Goal: Task Accomplishment & Management: Complete application form

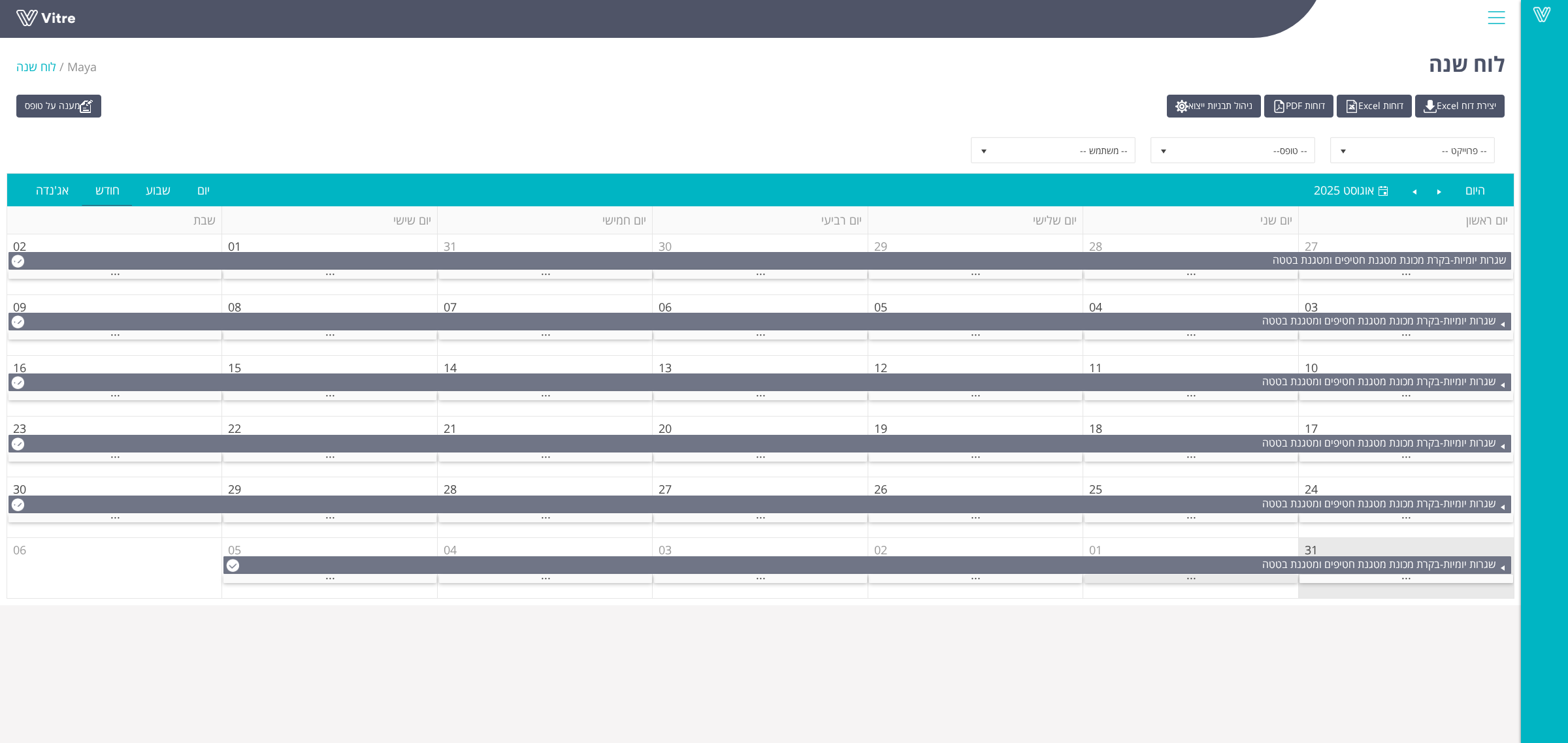
click at [1191, 579] on span "..." at bounding box center [1191, 575] width 10 height 15
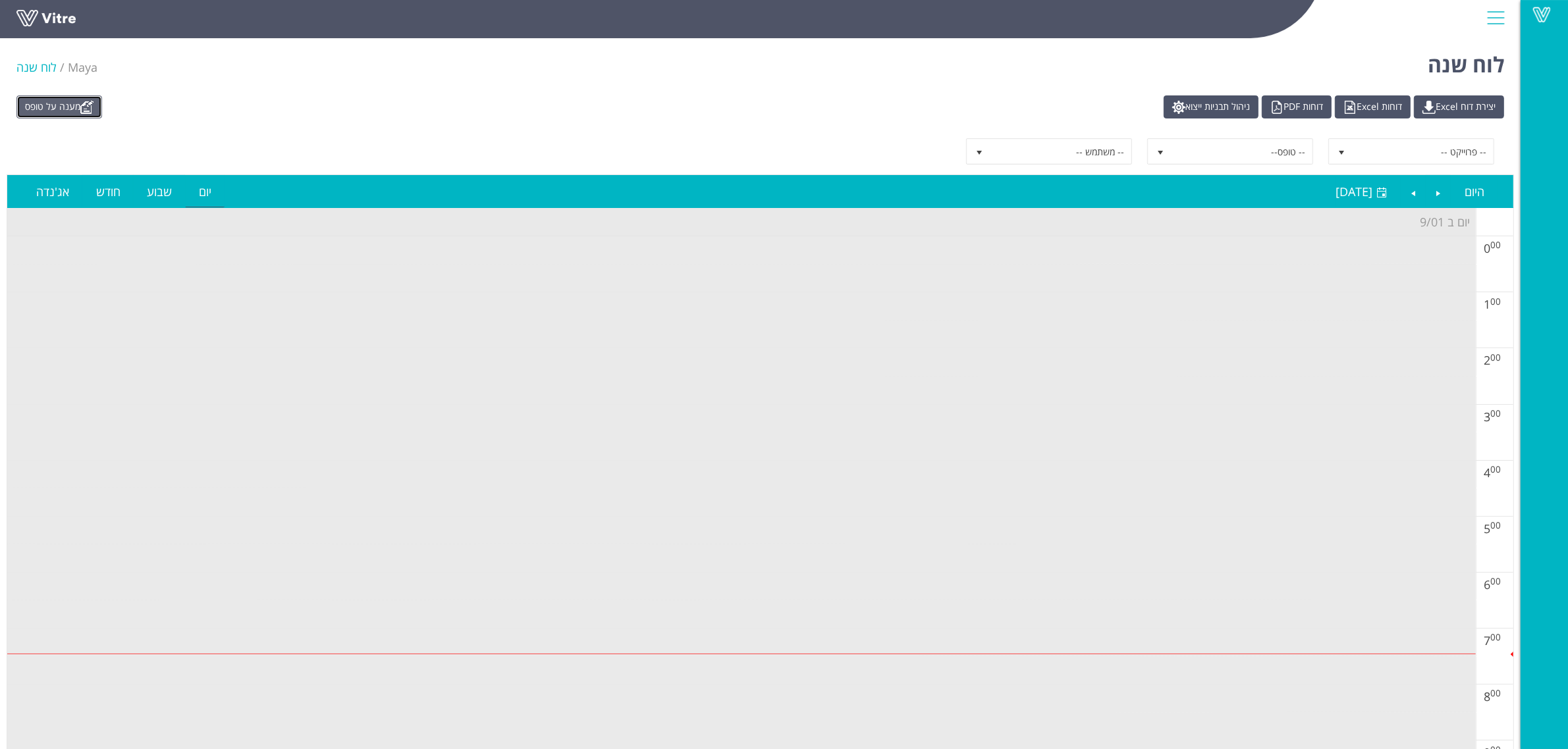
click at [61, 106] on link "מענה על טופס" at bounding box center [60, 106] width 85 height 23
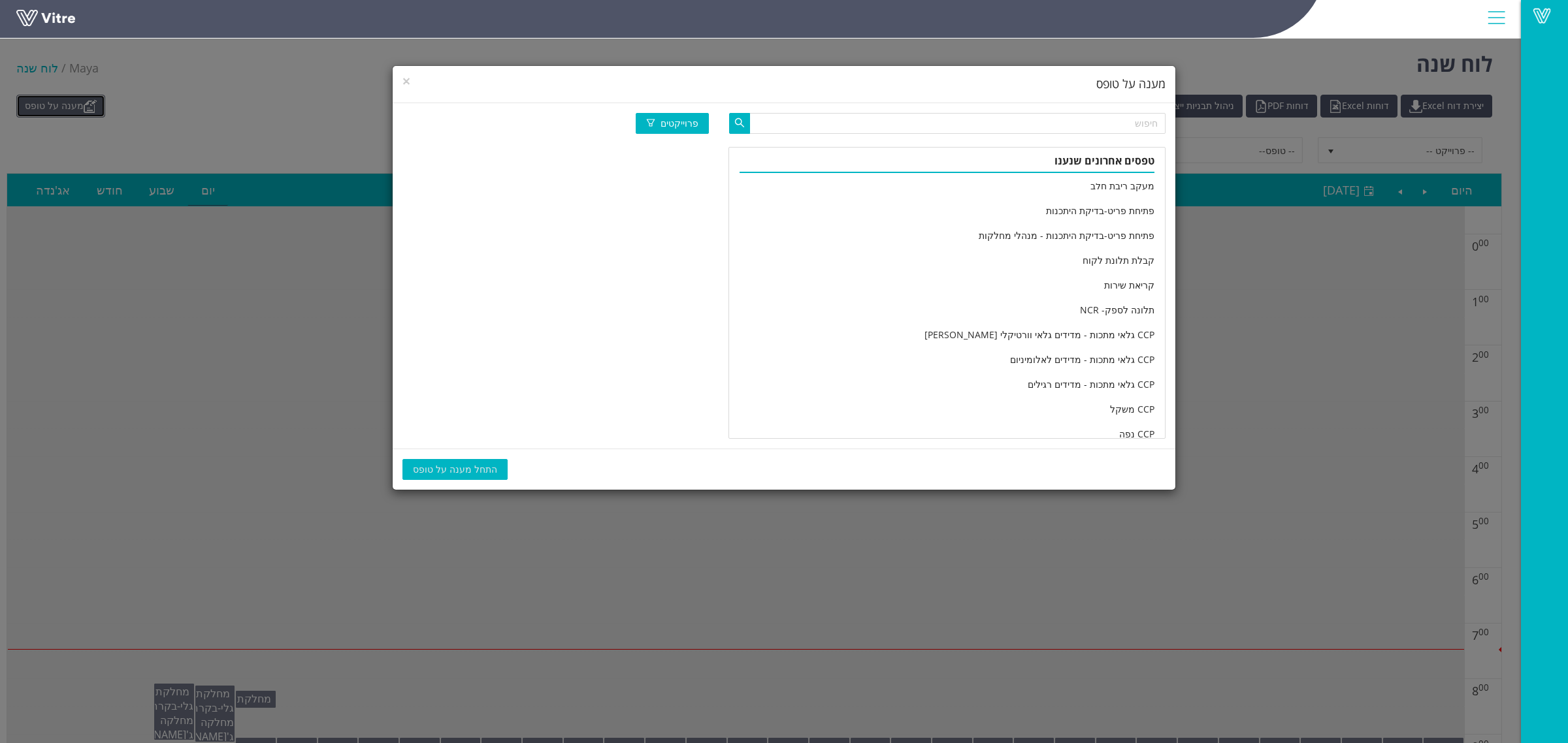
scroll to position [2175, 0]
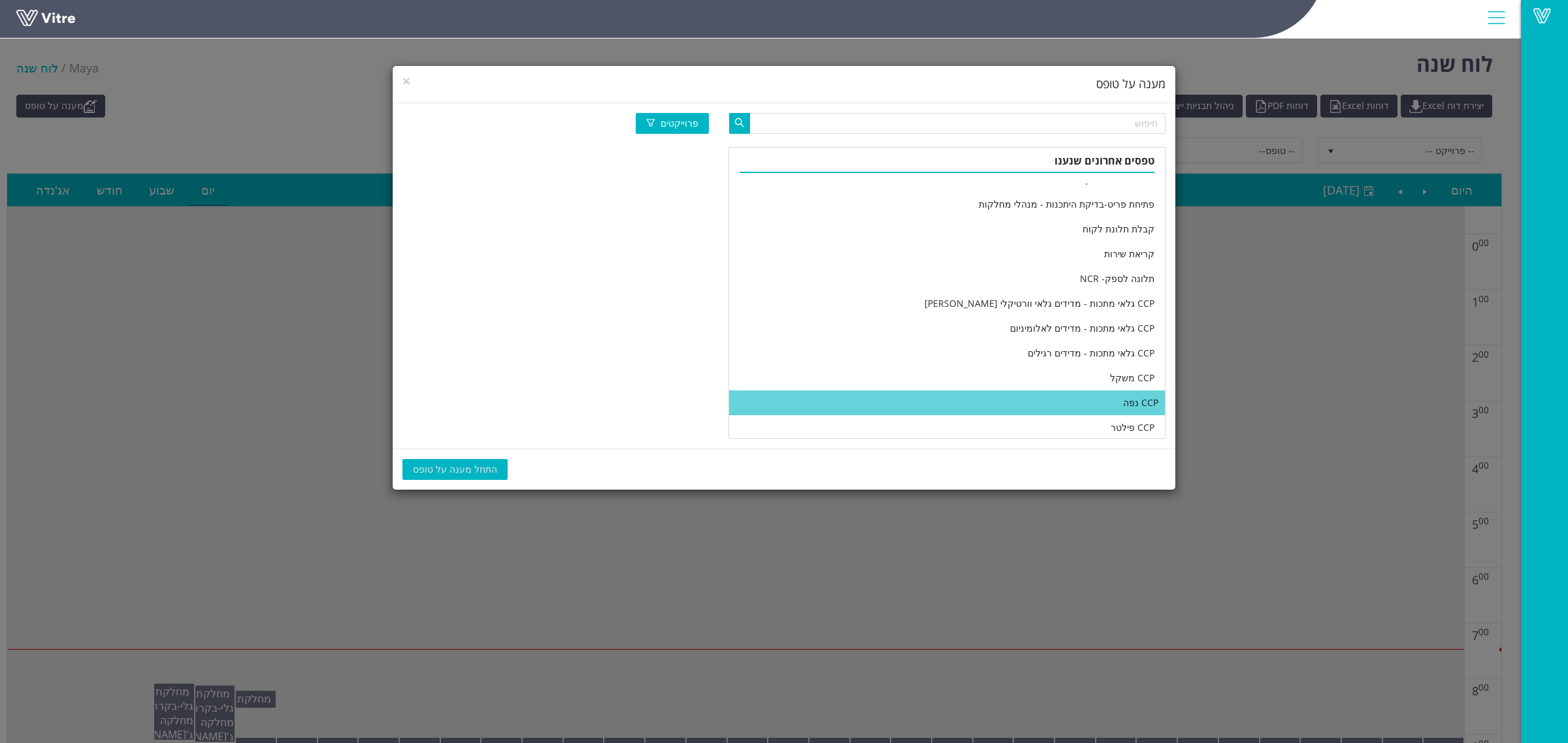
click at [996, 401] on li "CCP נפה" at bounding box center [946, 403] width 436 height 25
click at [445, 464] on span "התחל מענה על טופס" at bounding box center [454, 469] width 84 height 15
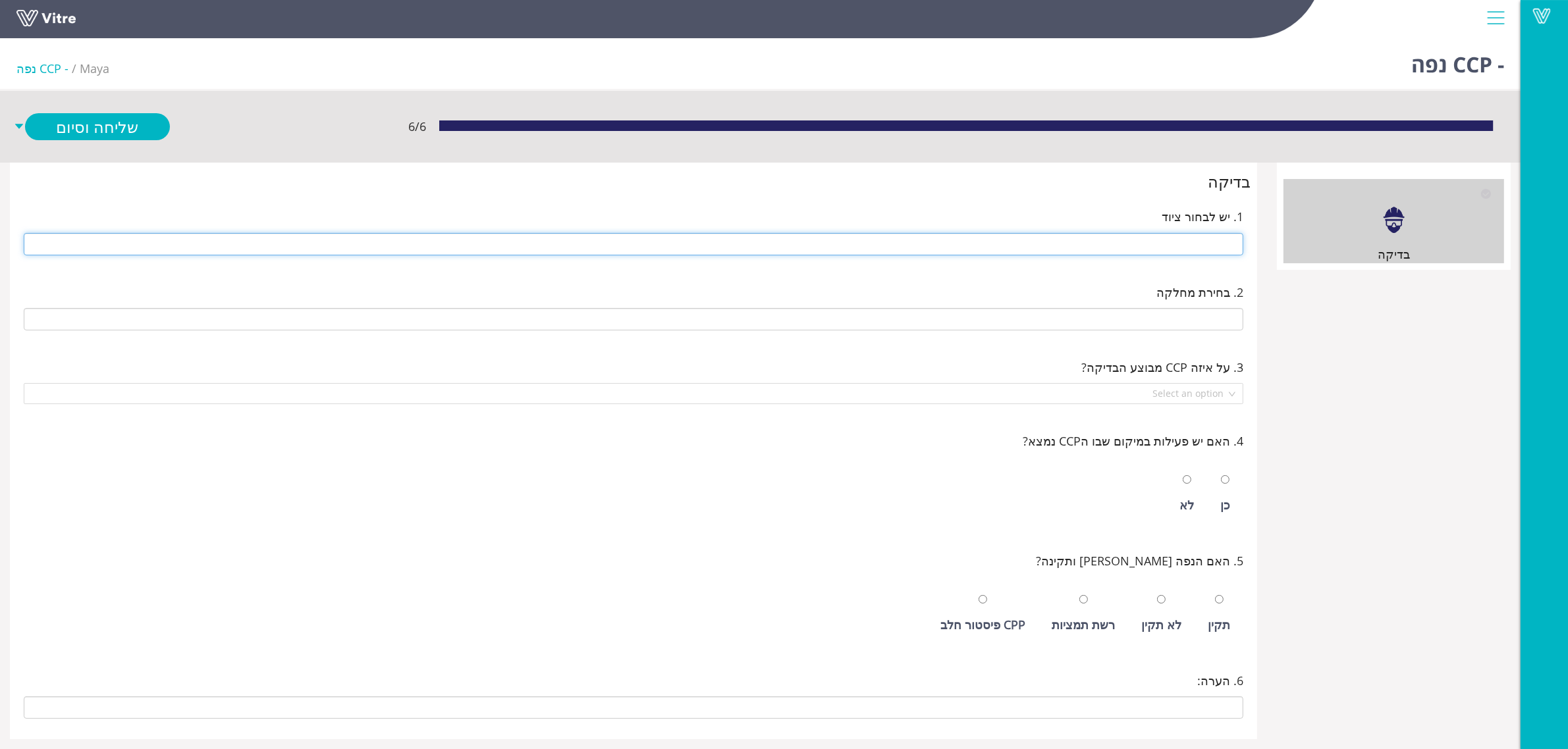
click at [983, 248] on input "text" at bounding box center [634, 244] width 1220 height 22
type input "b"
type input "216 נפות"
type input "E-01 רמפה ניפוי ראשית"
click at [1221, 475] on input "radio" at bounding box center [1225, 479] width 8 height 8
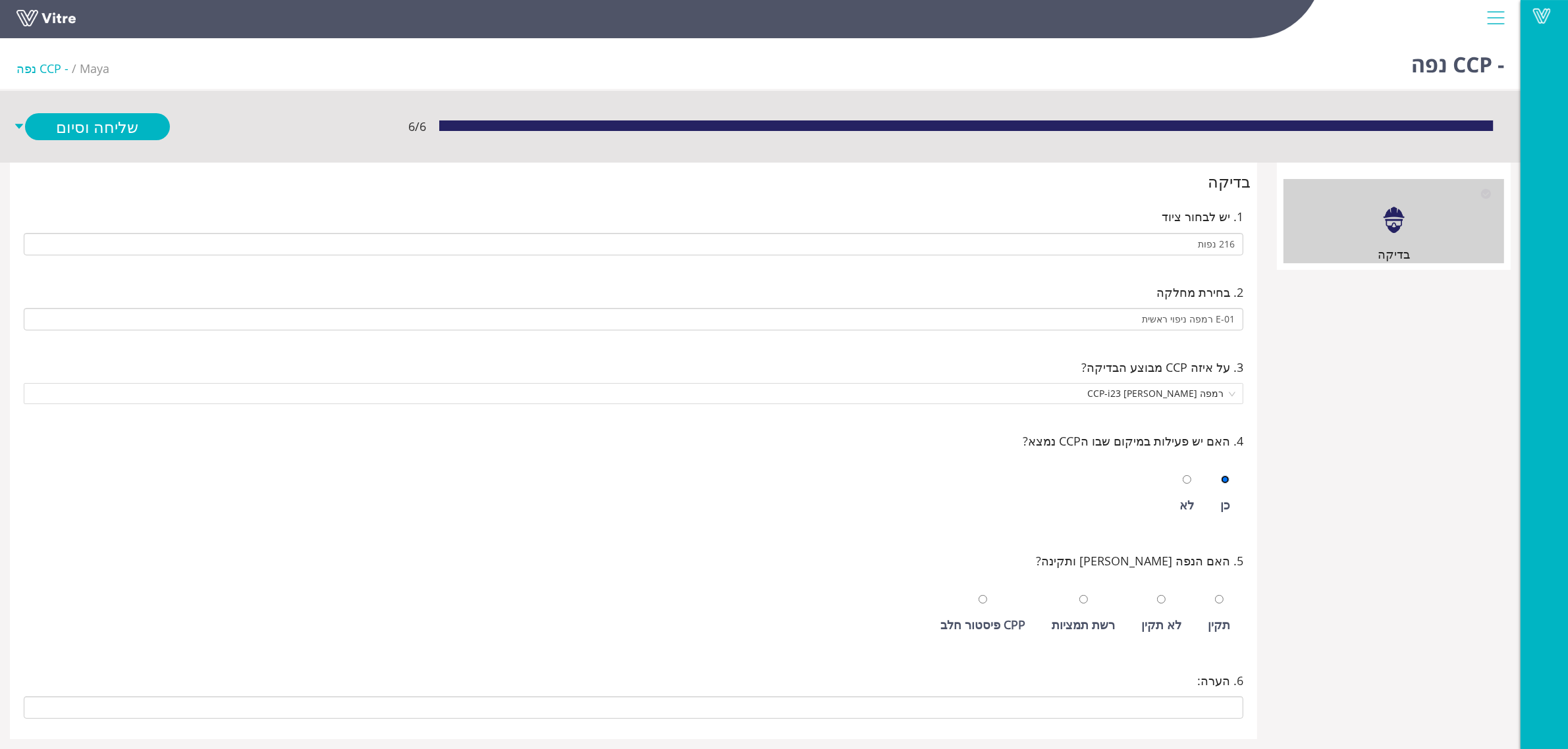
radio input "true"
click at [1215, 595] on input "radio" at bounding box center [1219, 599] width 8 height 8
radio input "true"
click at [146, 144] on link "שלח ופתח חדש" at bounding box center [97, 155] width 145 height 27
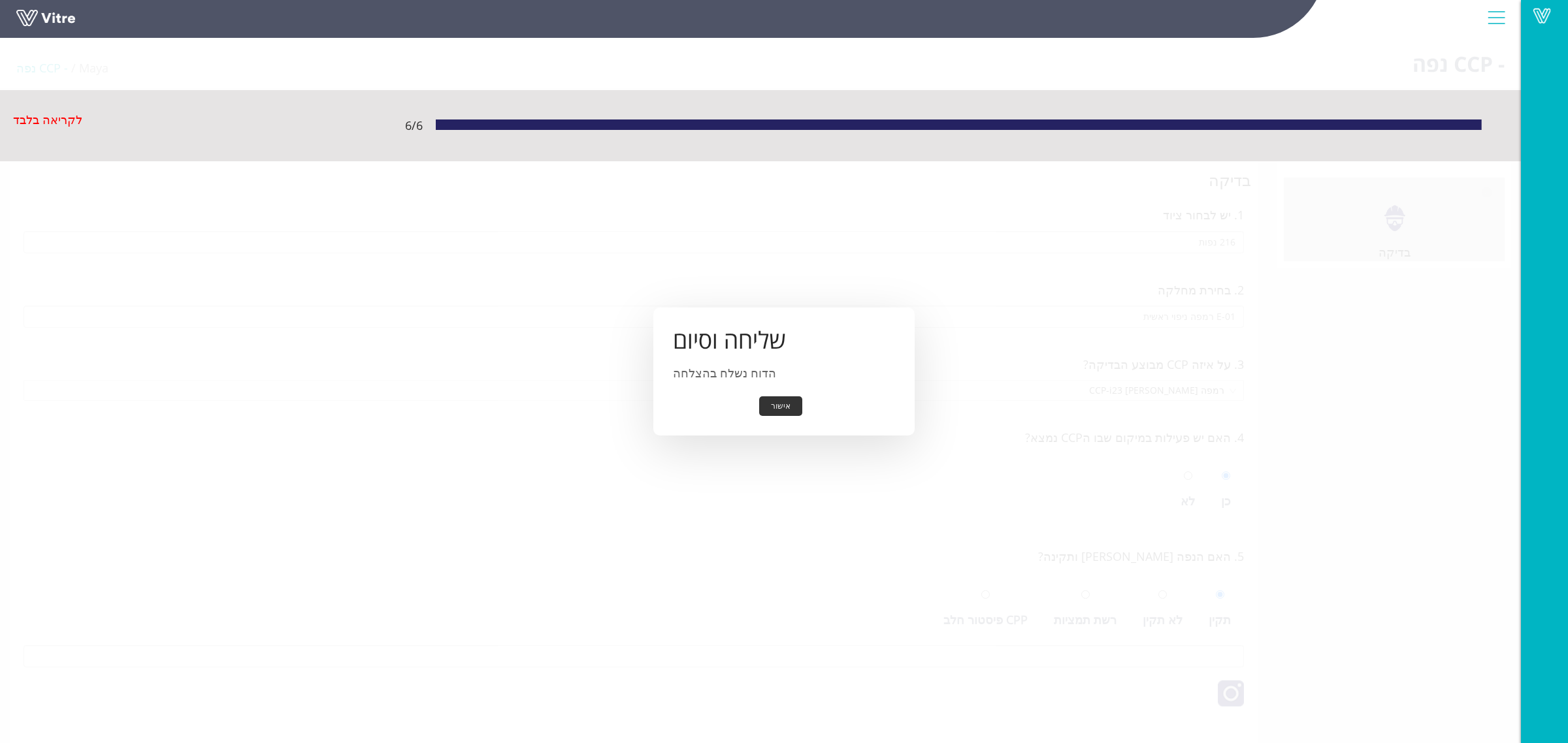
click at [768, 408] on button "אישור" at bounding box center [781, 406] width 43 height 20
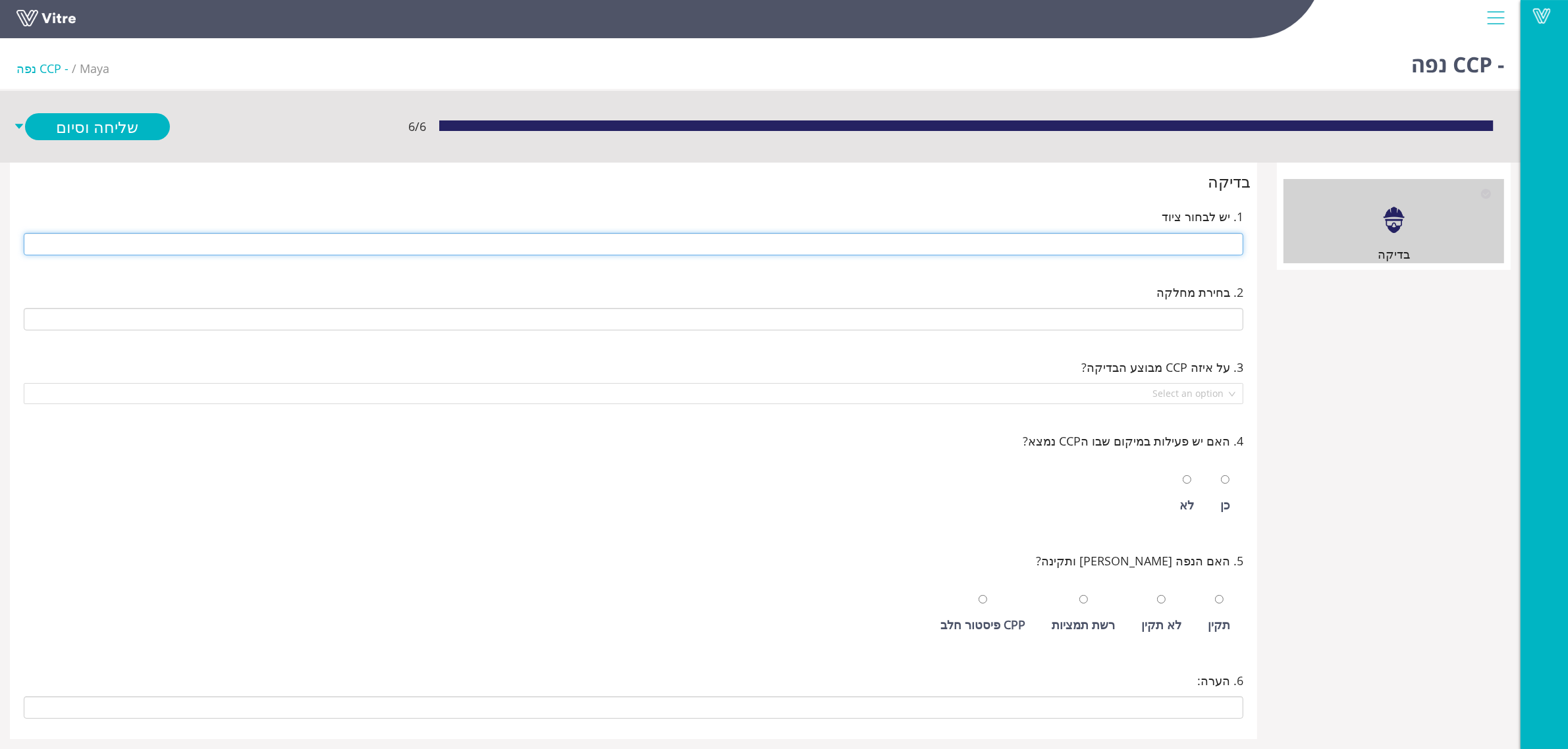
click at [1110, 244] on input "text" at bounding box center [634, 244] width 1220 height 22
type input "216 נפות"
type input "E-01 רמפה ניפוי ראשית"
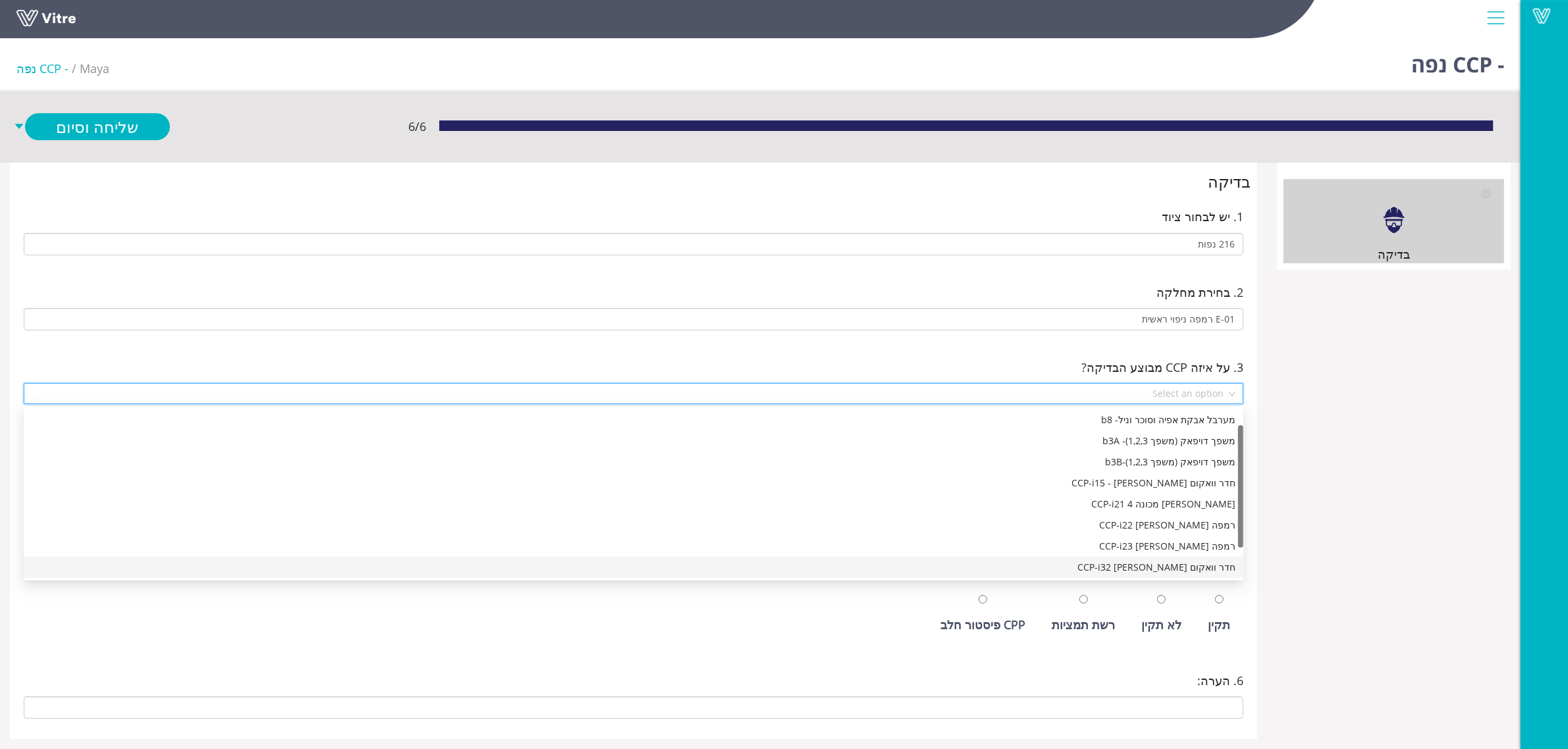
scroll to position [41, 0]
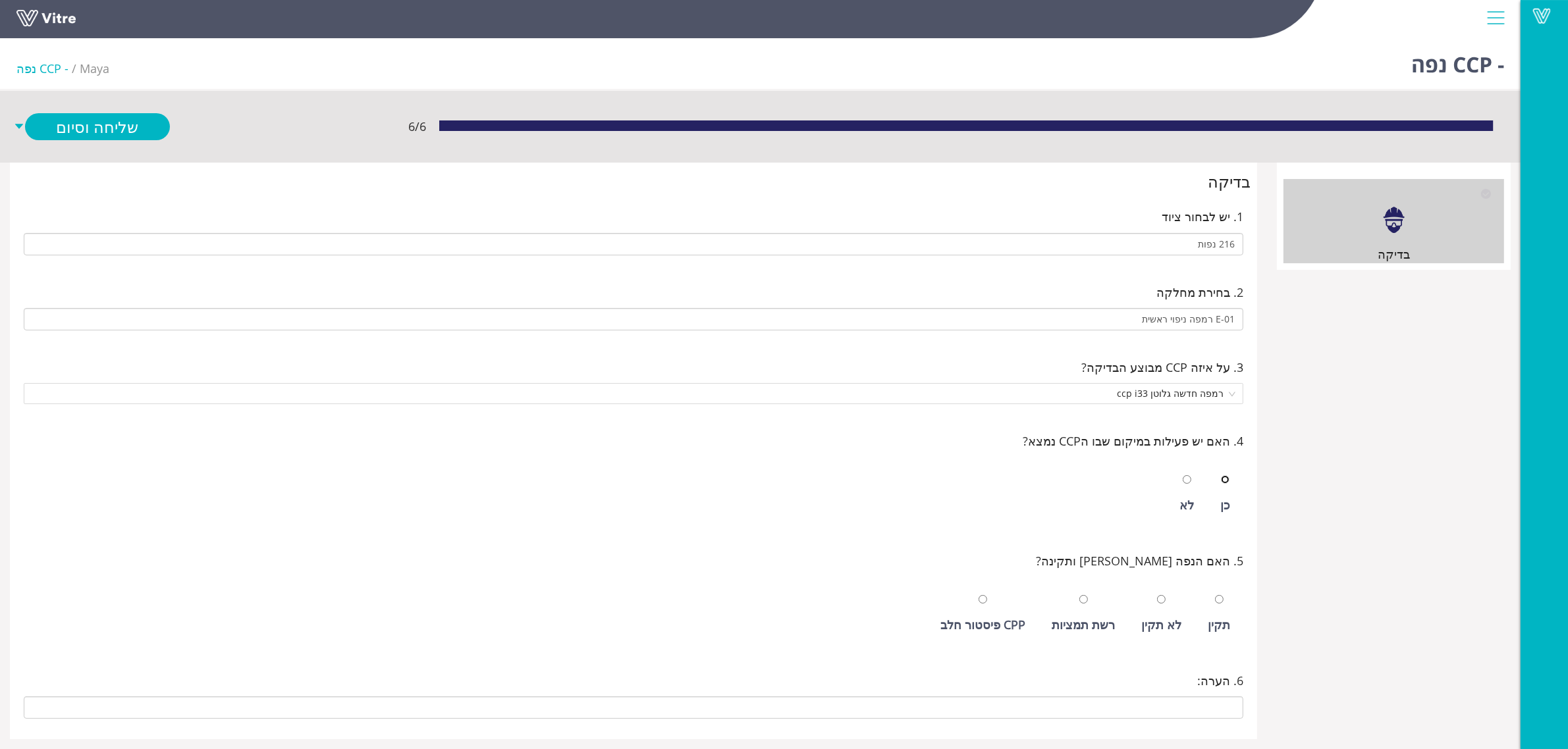
click at [1221, 475] on input "radio" at bounding box center [1225, 479] width 8 height 8
radio input "true"
click at [1215, 595] on input "radio" at bounding box center [1219, 599] width 8 height 8
radio input "true"
click at [146, 144] on link "שלח ופתח חדש" at bounding box center [97, 155] width 145 height 27
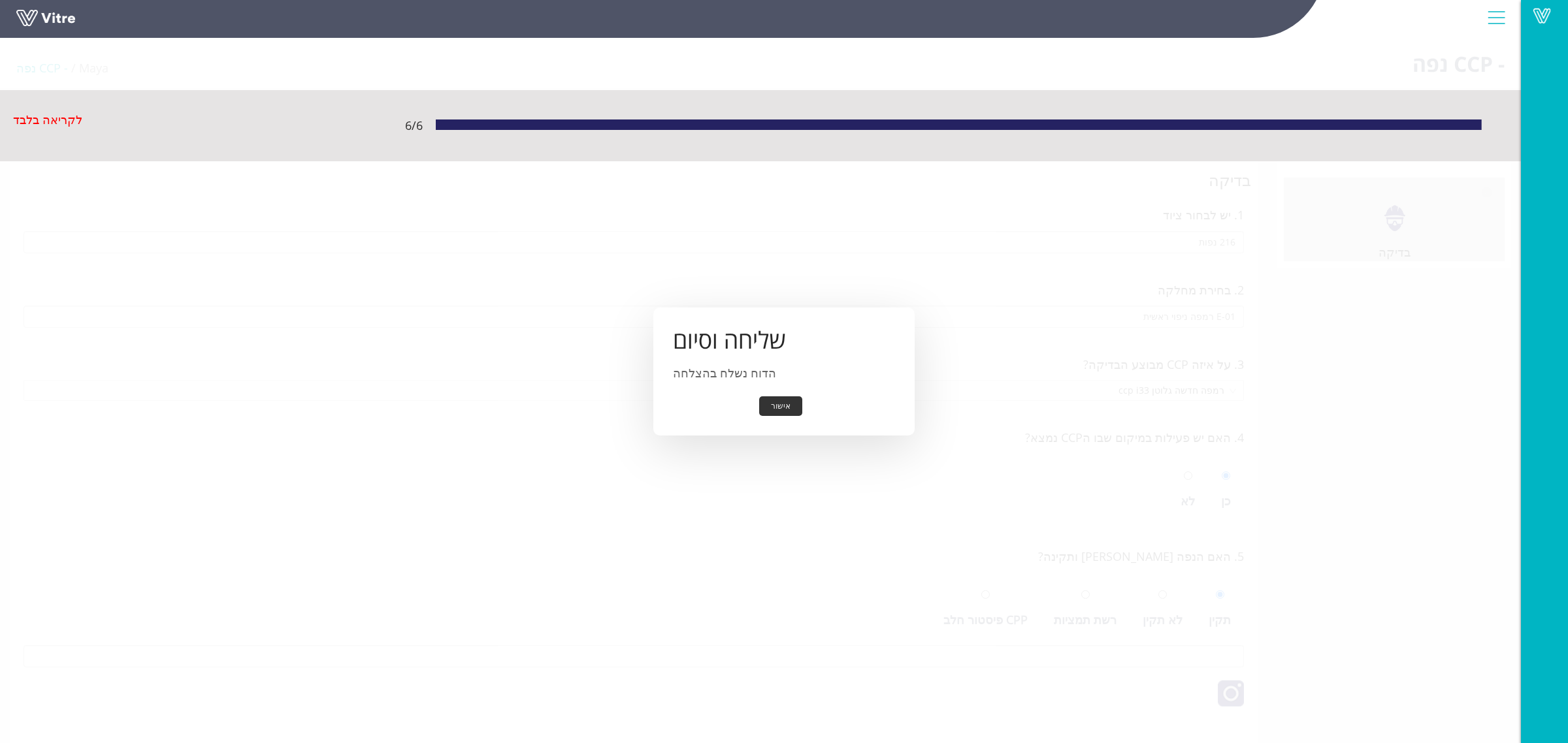
click at [773, 405] on button "אישור" at bounding box center [781, 406] width 43 height 20
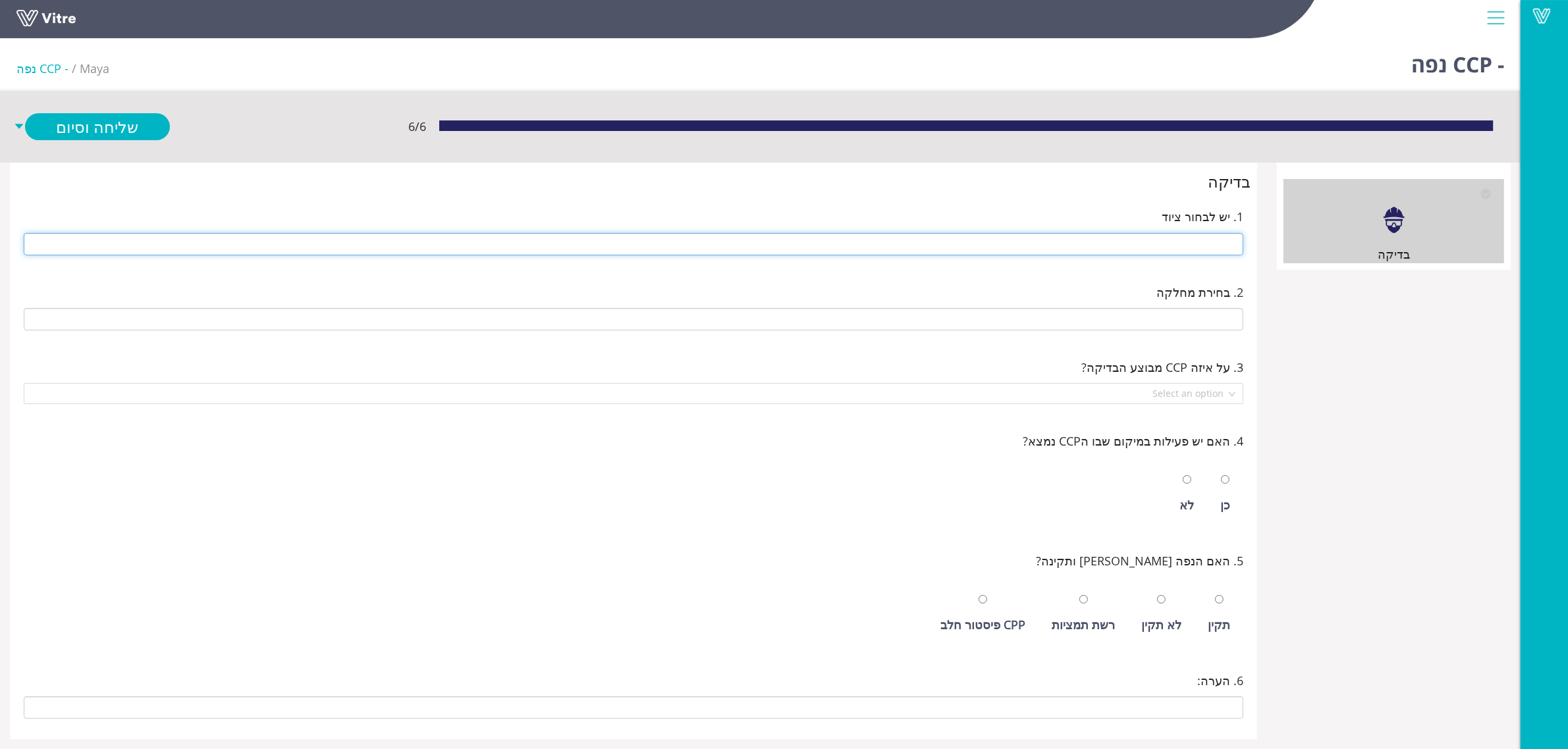
click at [999, 250] on input "text" at bounding box center [634, 244] width 1220 height 22
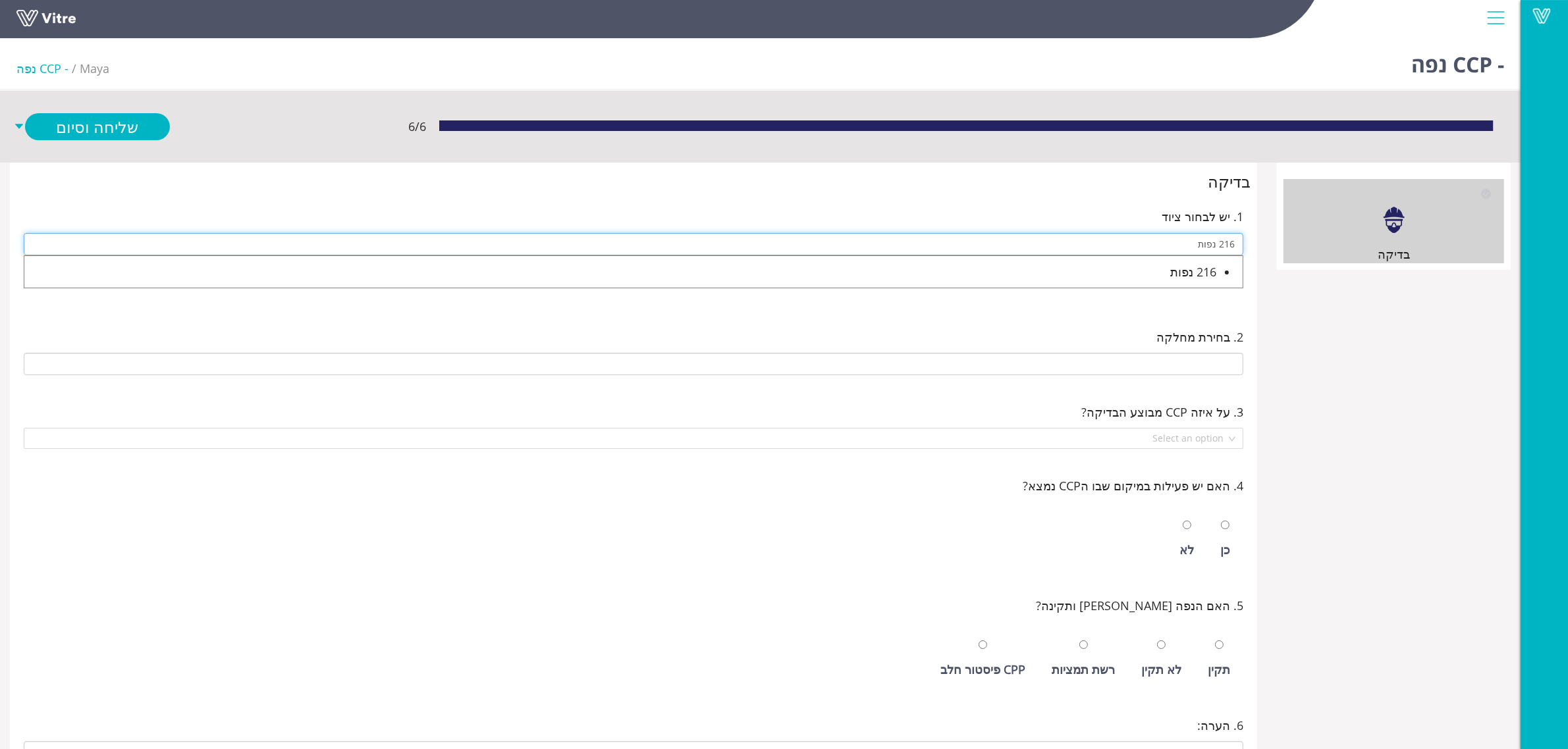
type input "216 נפות"
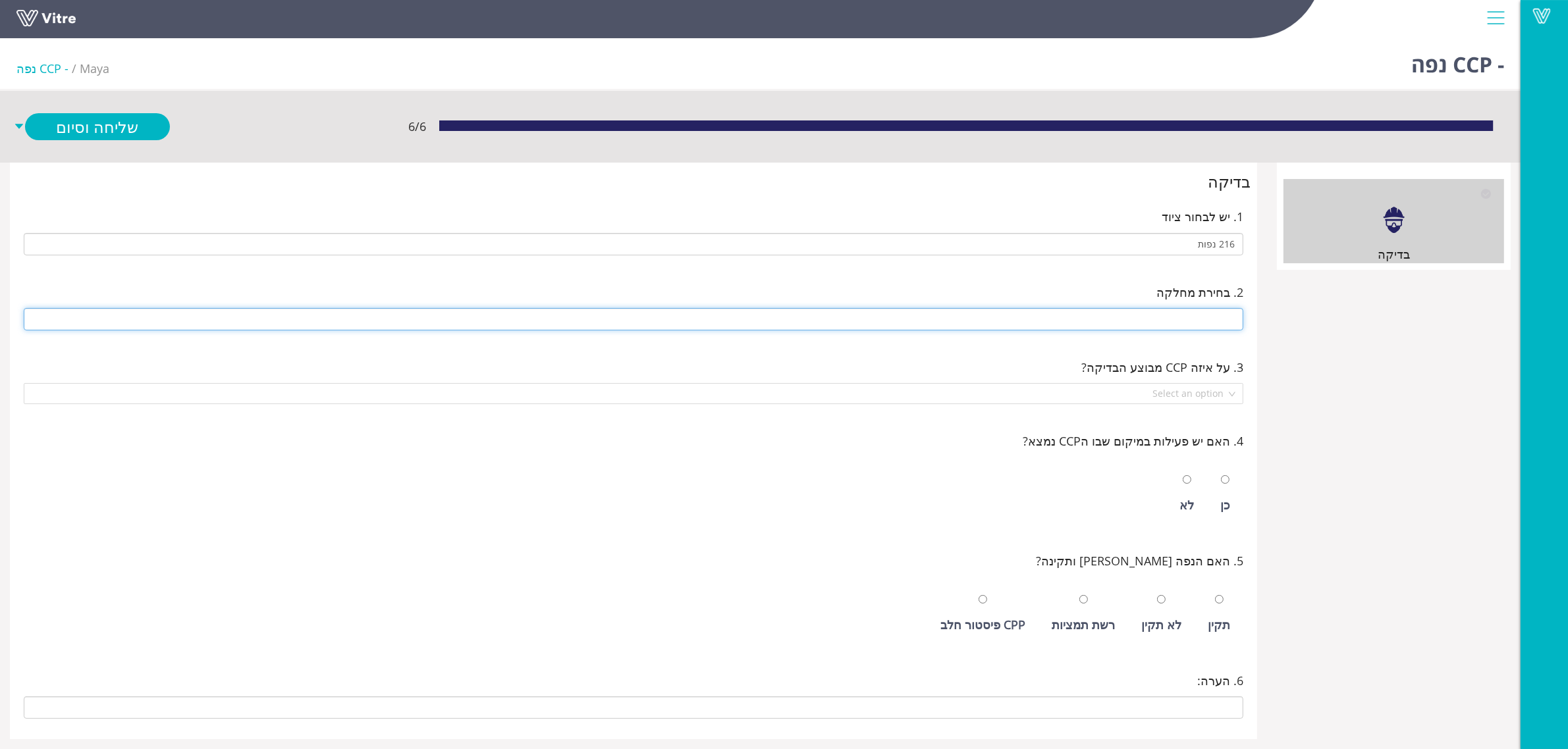
type input "ר"
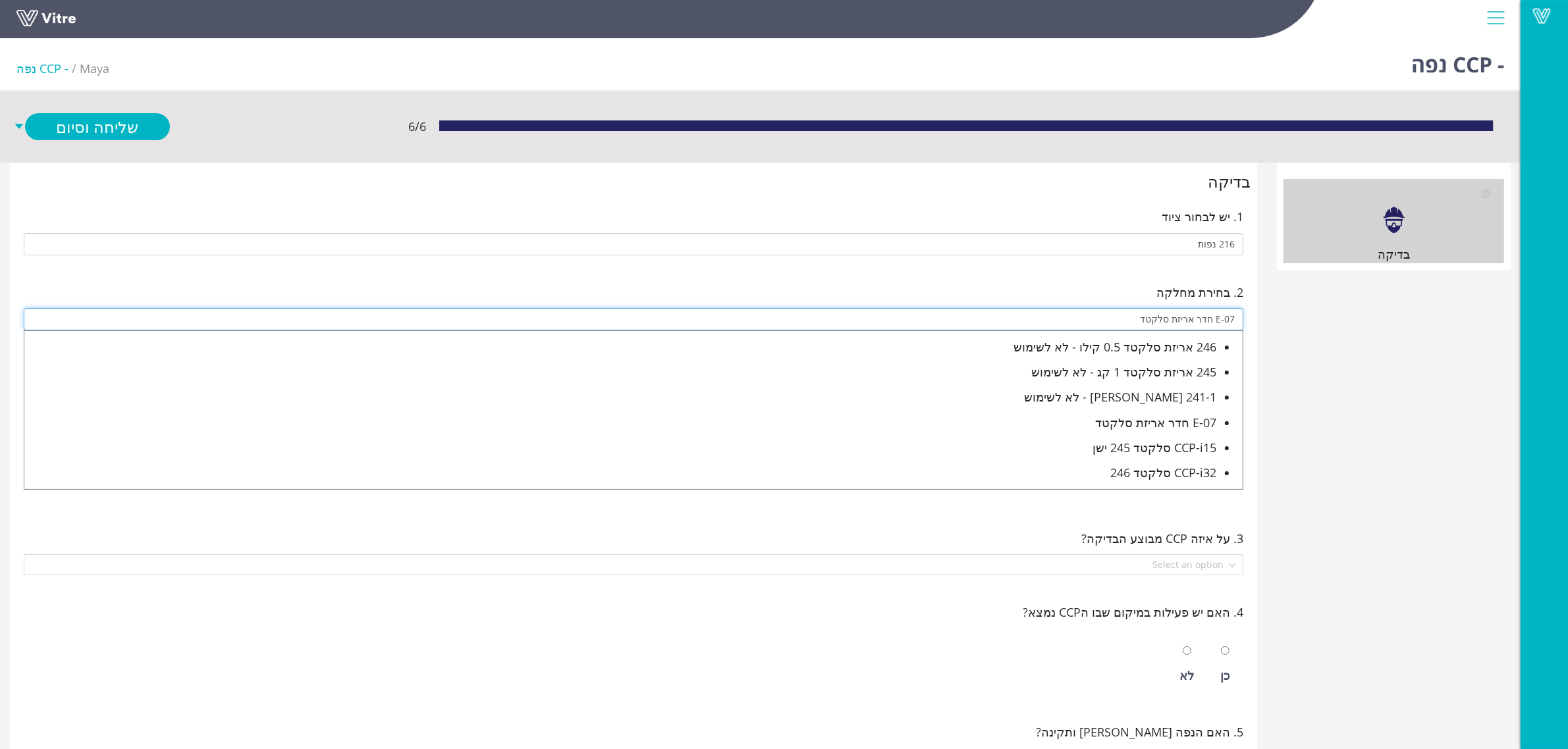
type input "E-07 חדר אריזת סלקטד"
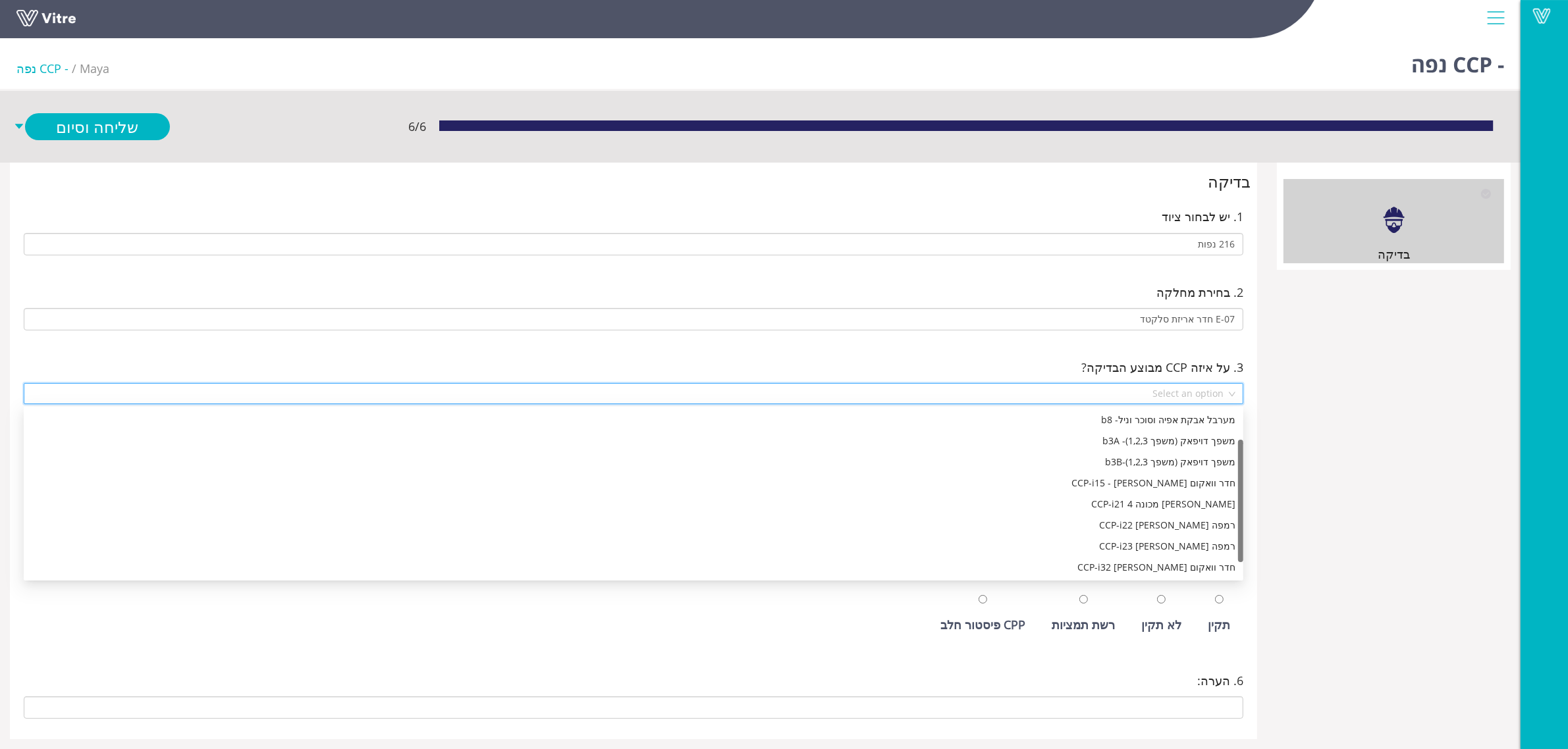
scroll to position [41, 0]
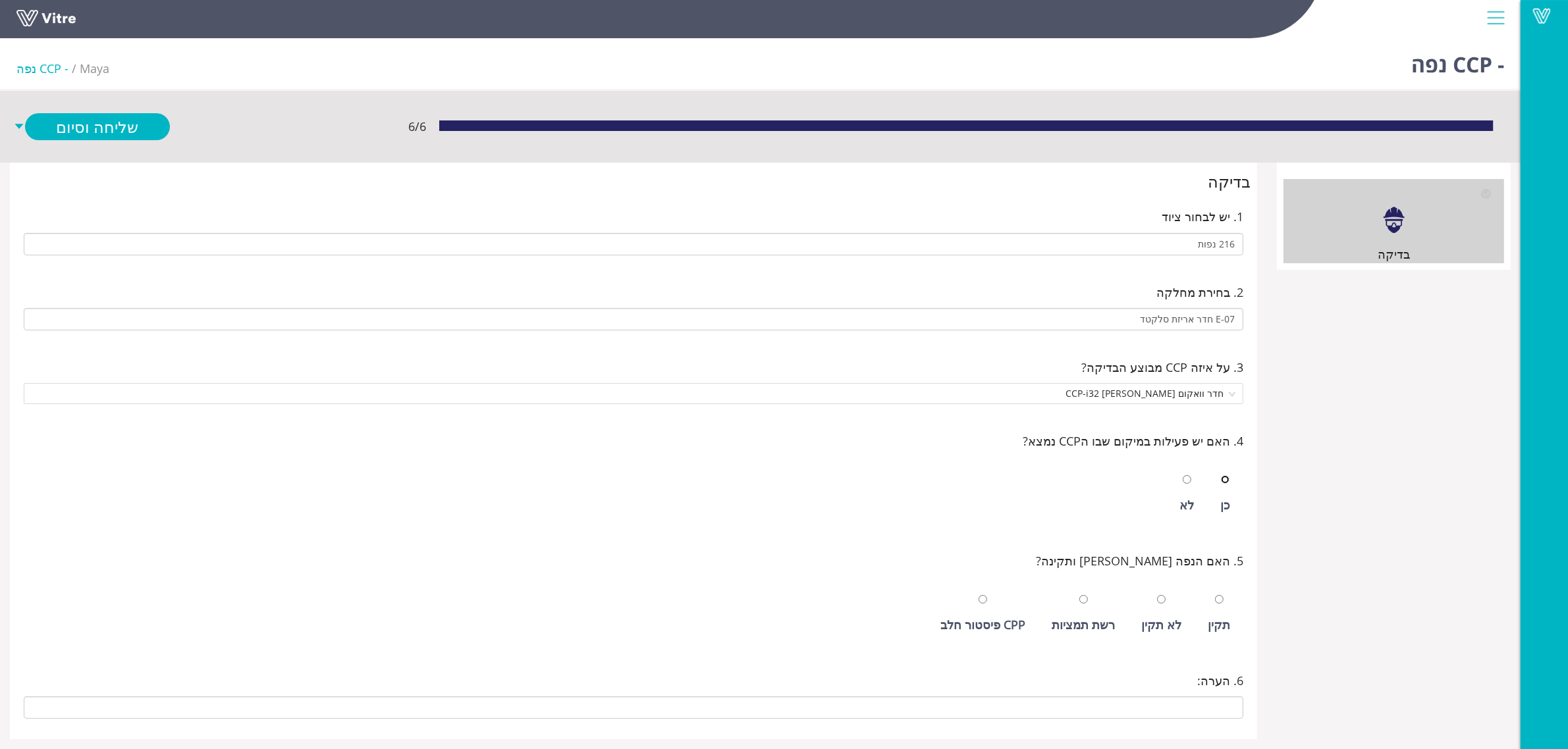
click at [1221, 475] on input "radio" at bounding box center [1225, 479] width 8 height 8
radio input "true"
click at [1215, 595] on input "radio" at bounding box center [1219, 599] width 8 height 8
radio input "true"
click at [127, 151] on link "שלח ופתח חדש" at bounding box center [97, 155] width 145 height 27
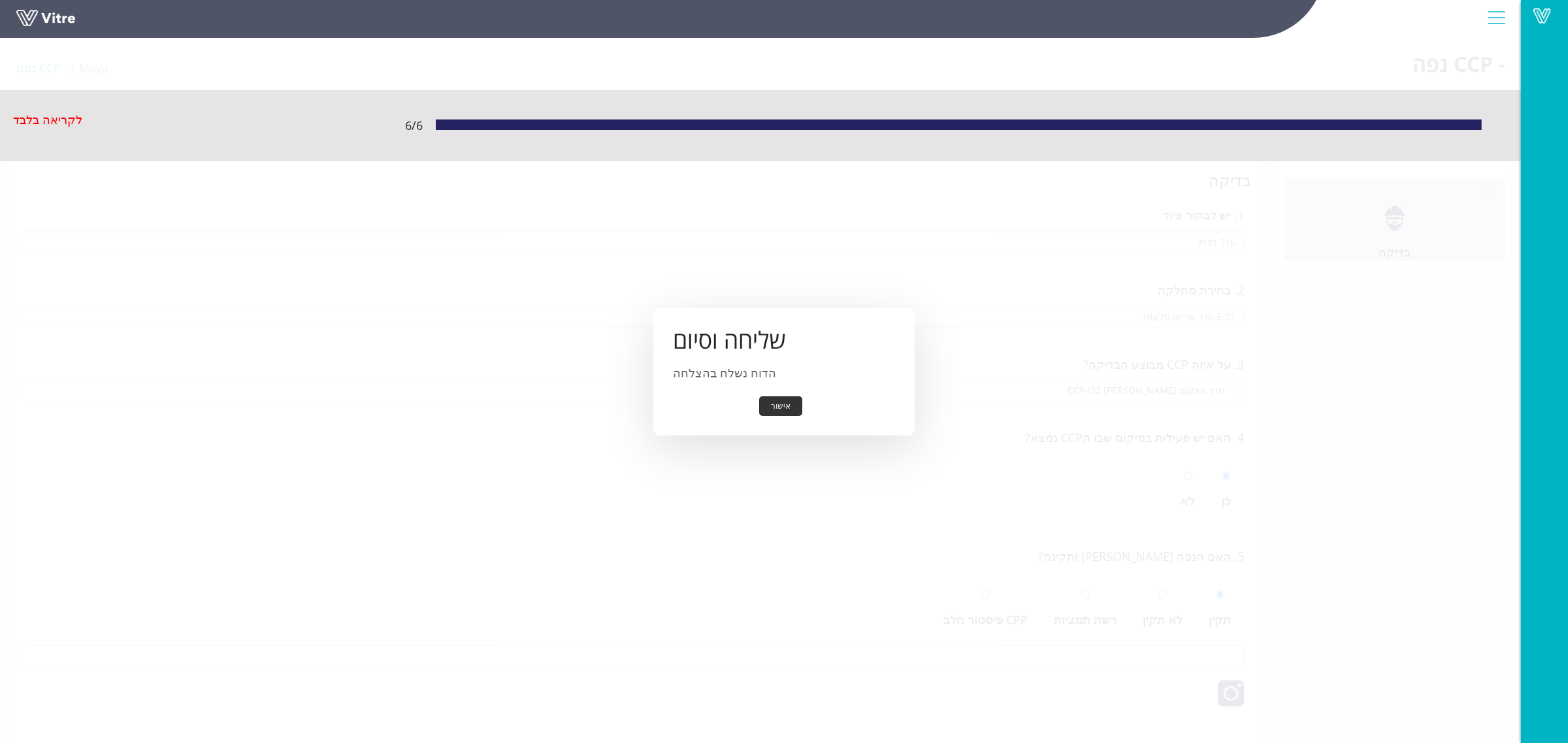
click at [779, 402] on button "אישור" at bounding box center [781, 406] width 43 height 20
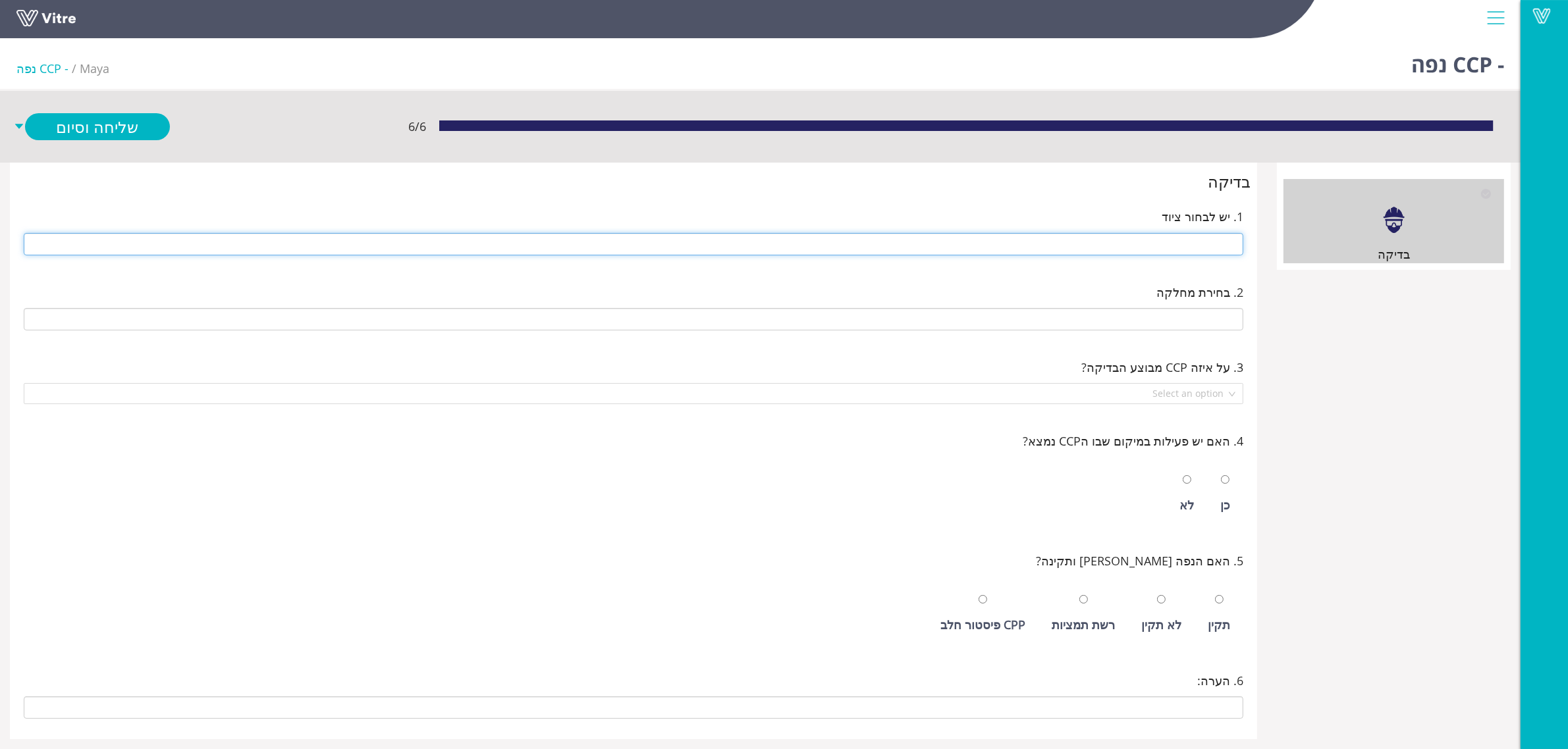
click at [1146, 237] on input "text" at bounding box center [634, 244] width 1220 height 22
type input "216 נפות"
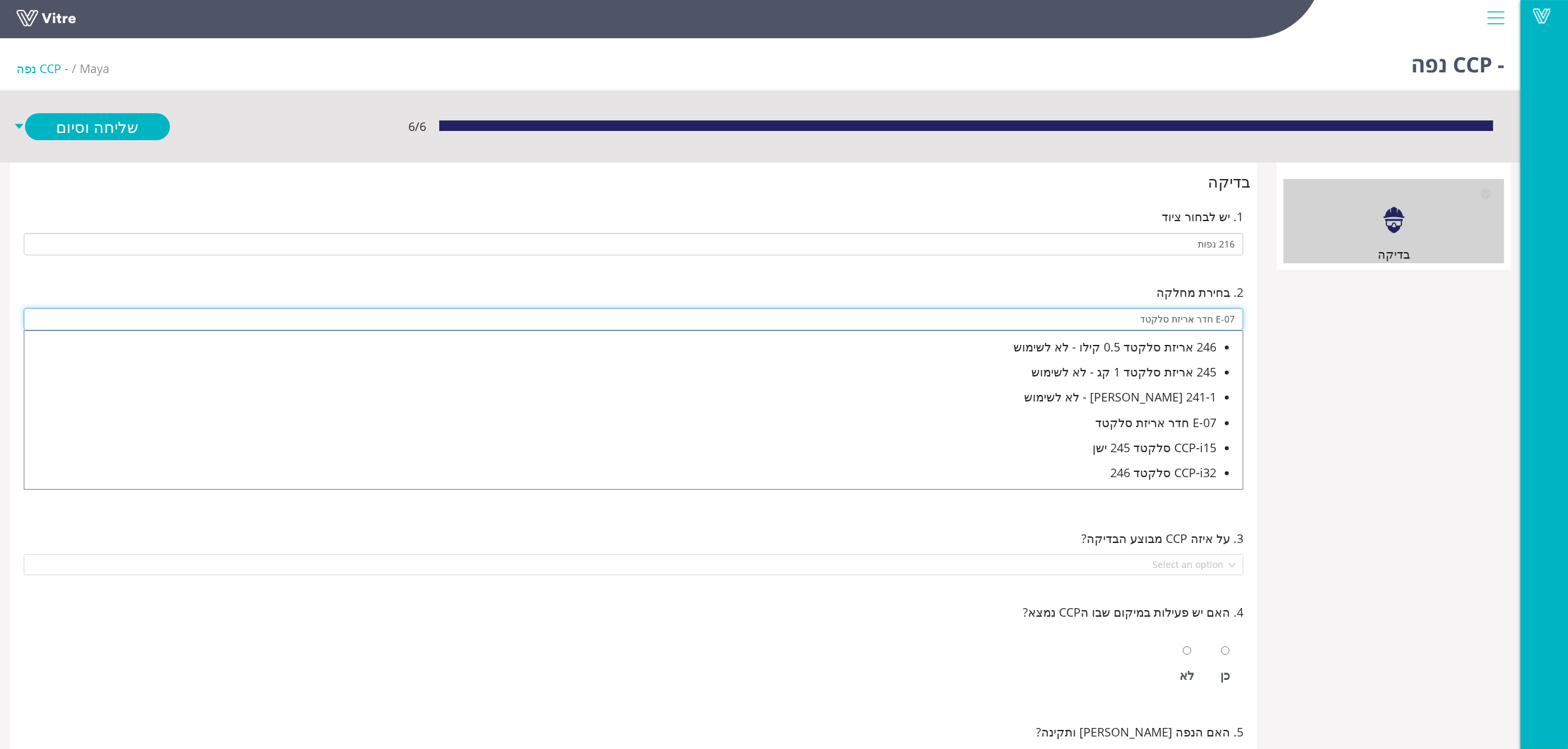
type input "E-07 חדר אריזת סלקטד"
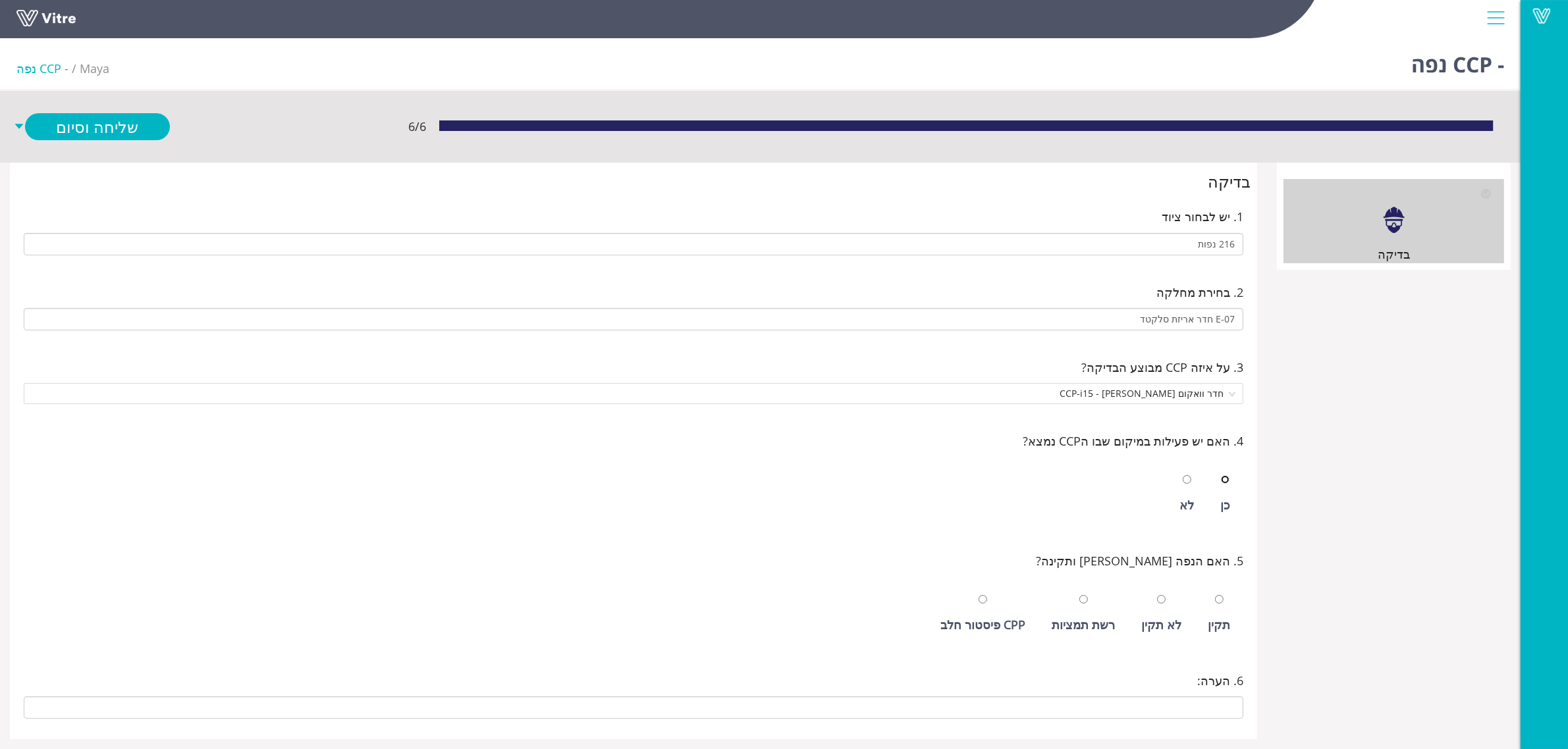
click at [1221, 475] on input "radio" at bounding box center [1225, 479] width 8 height 8
radio input "true"
click at [1215, 595] on input "radio" at bounding box center [1219, 599] width 8 height 8
radio input "true"
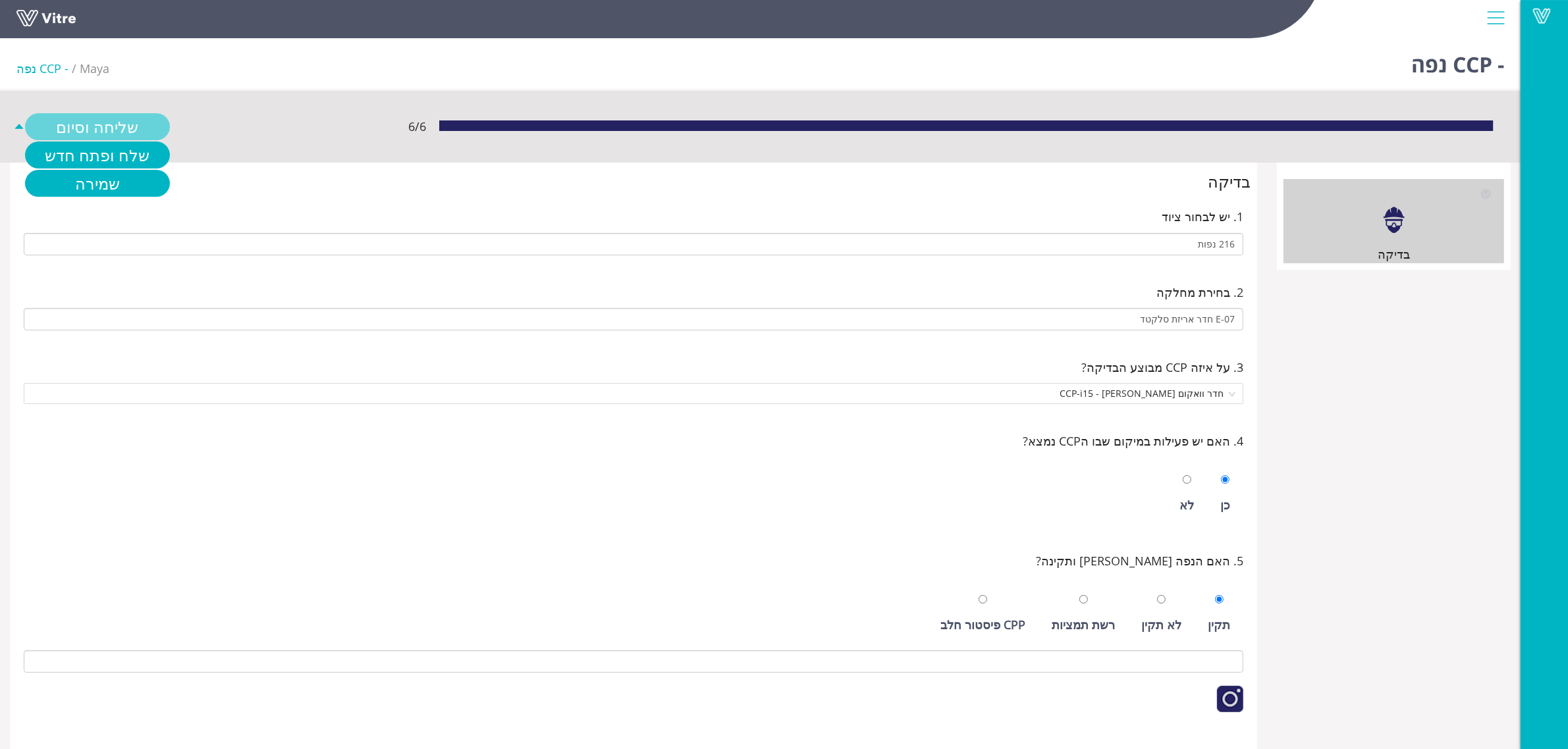
click at [120, 127] on link "שליחה וסיום" at bounding box center [97, 127] width 145 height 27
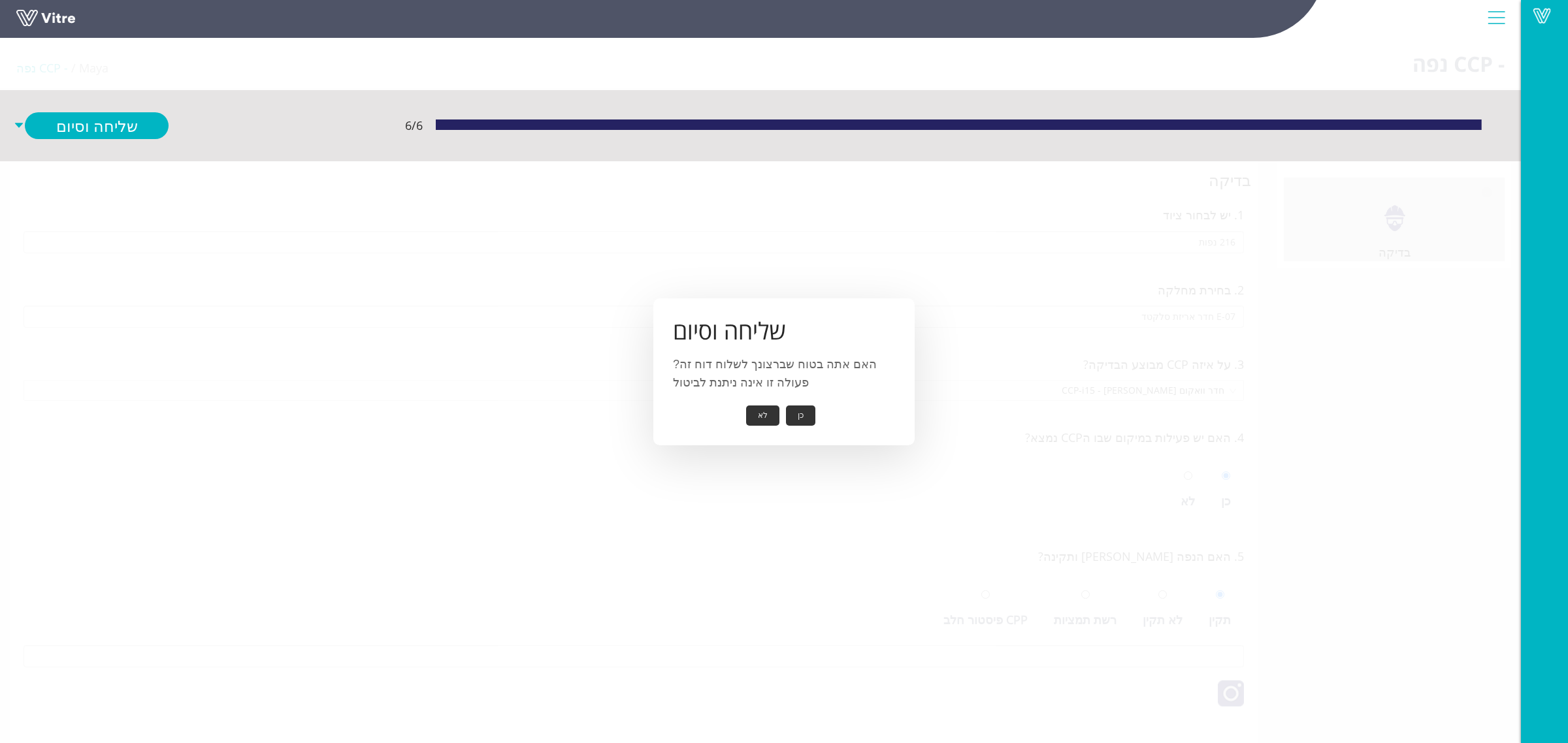
click at [788, 415] on button "כן" at bounding box center [800, 415] width 29 height 20
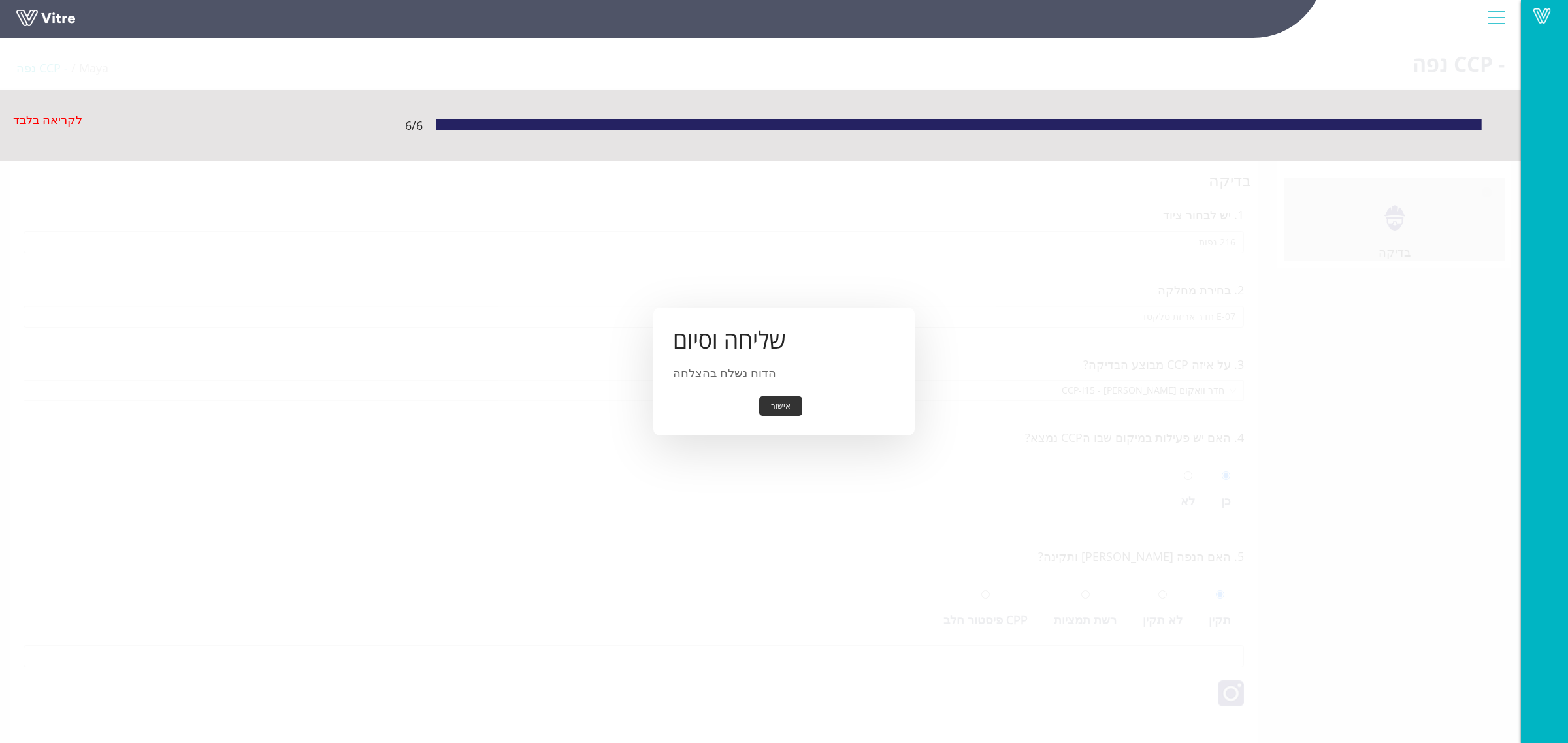
click at [778, 412] on button "אישור" at bounding box center [781, 406] width 43 height 20
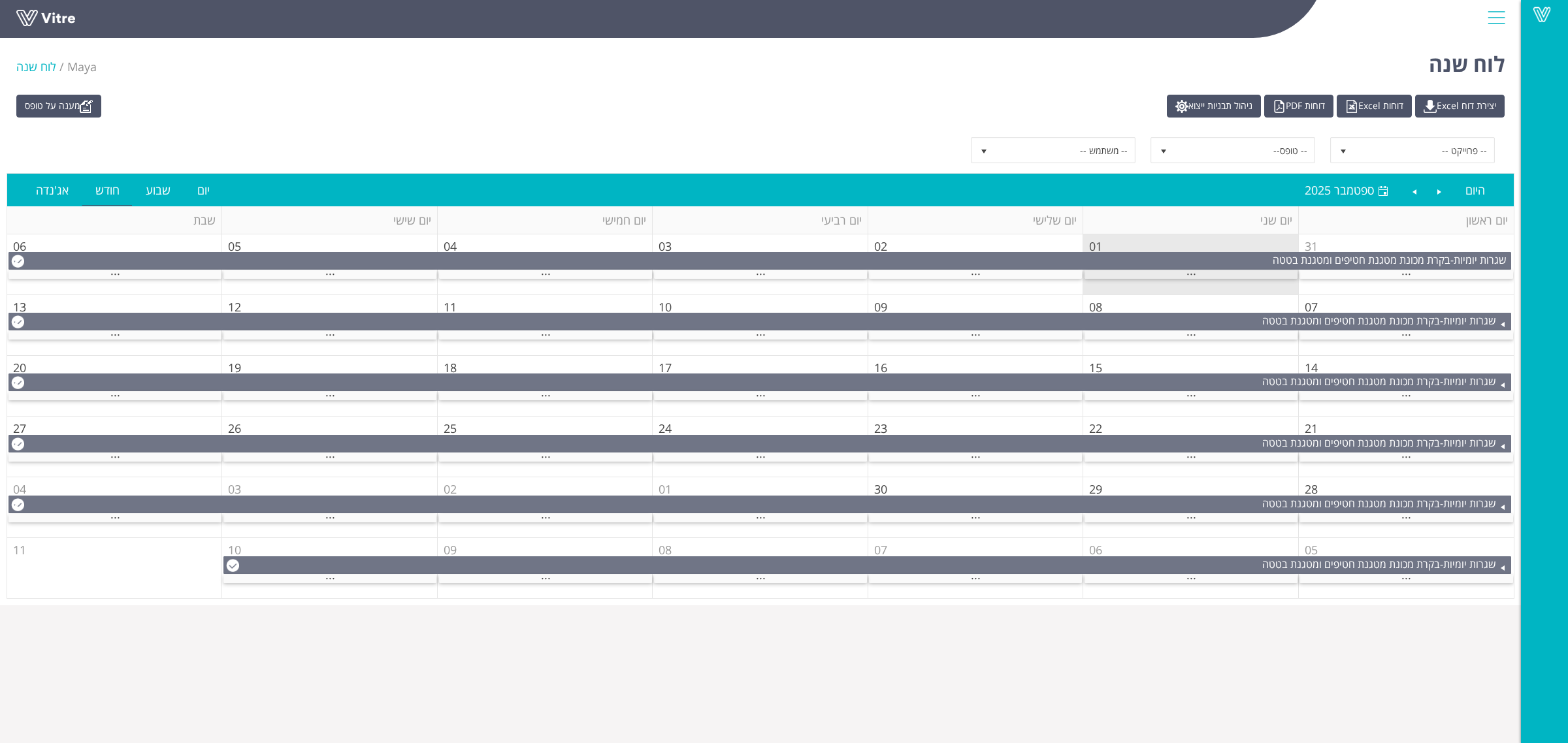
click at [1137, 272] on div "..." at bounding box center [1191, 274] width 213 height 8
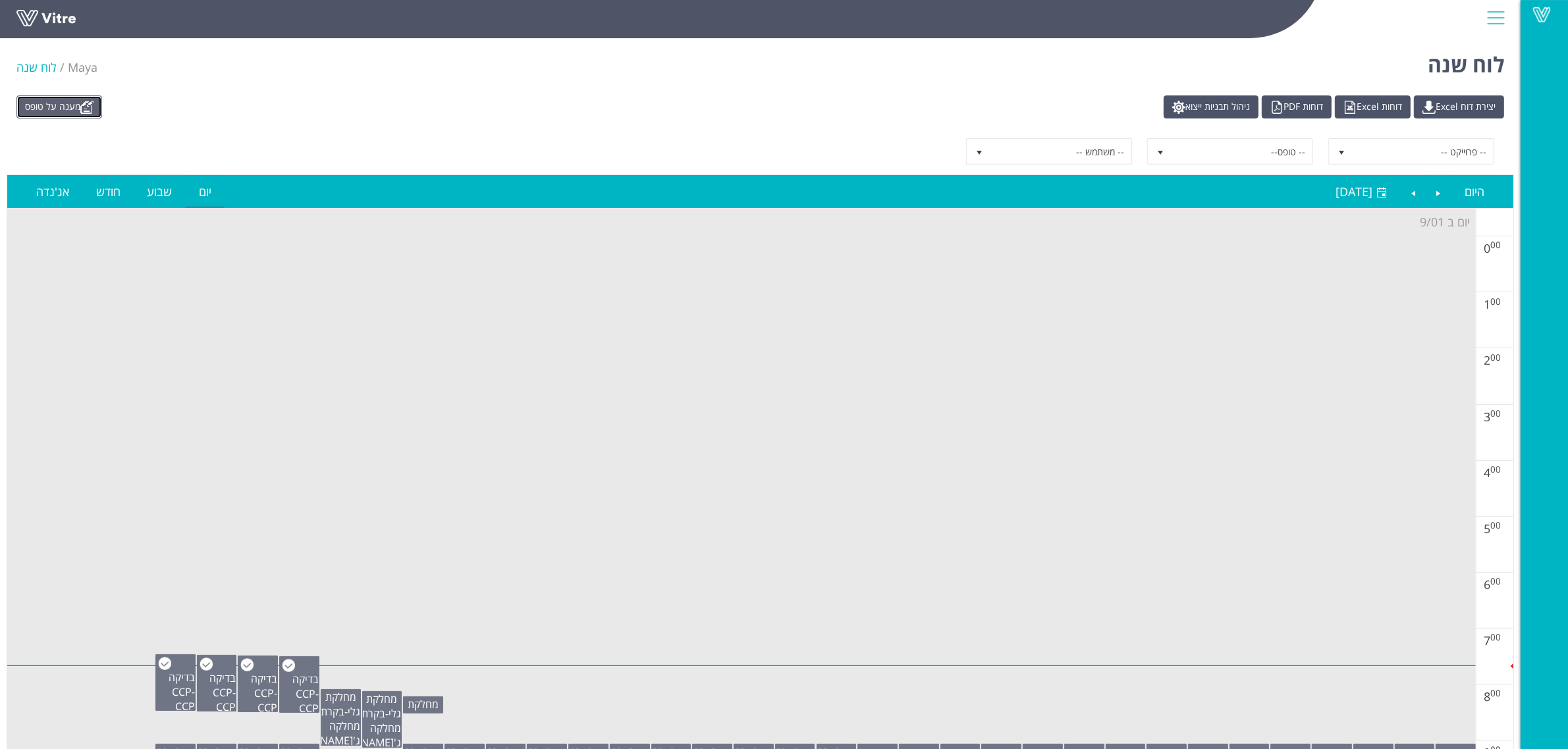
click at [86, 114] on link "מענה על טופס" at bounding box center [60, 106] width 85 height 23
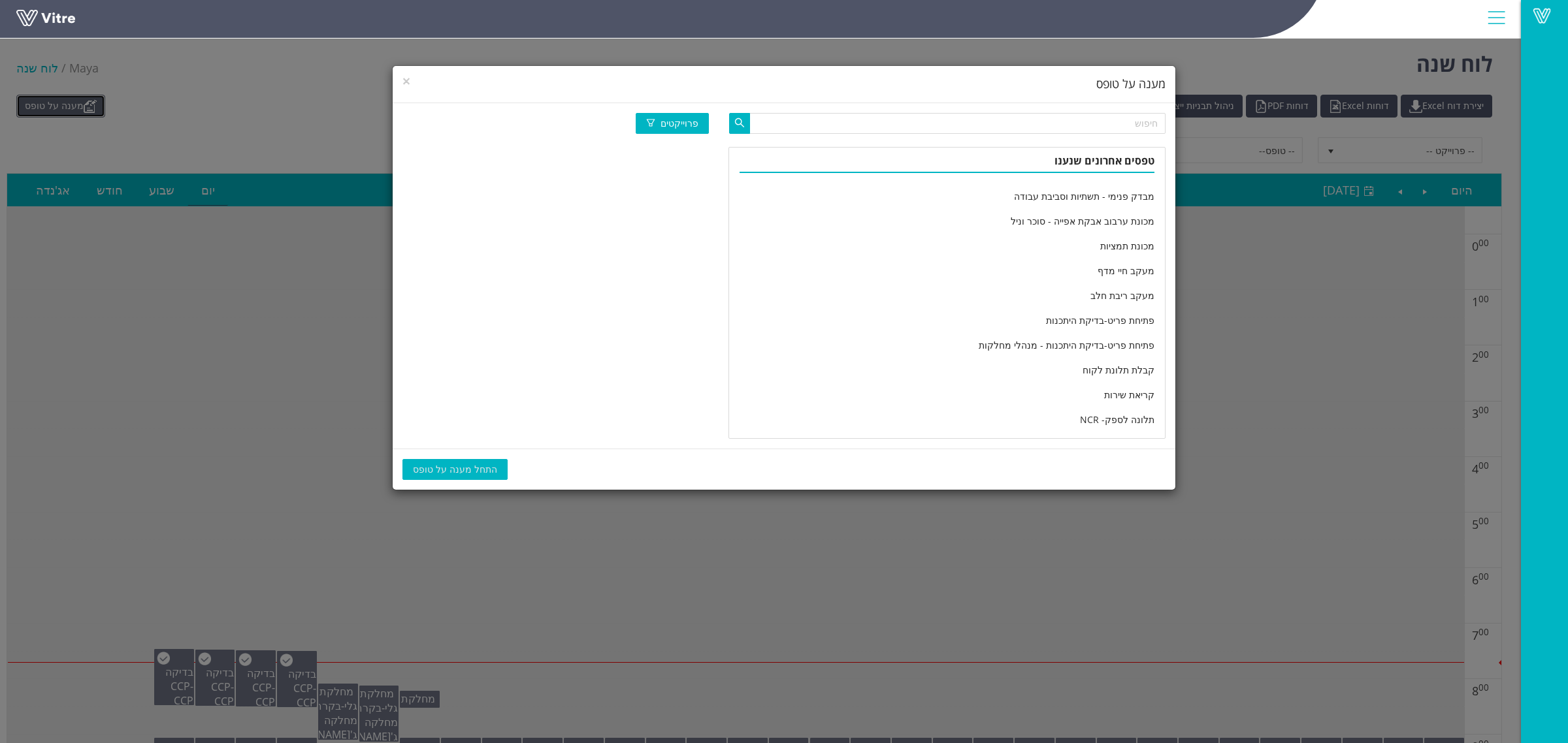
scroll to position [2175, 0]
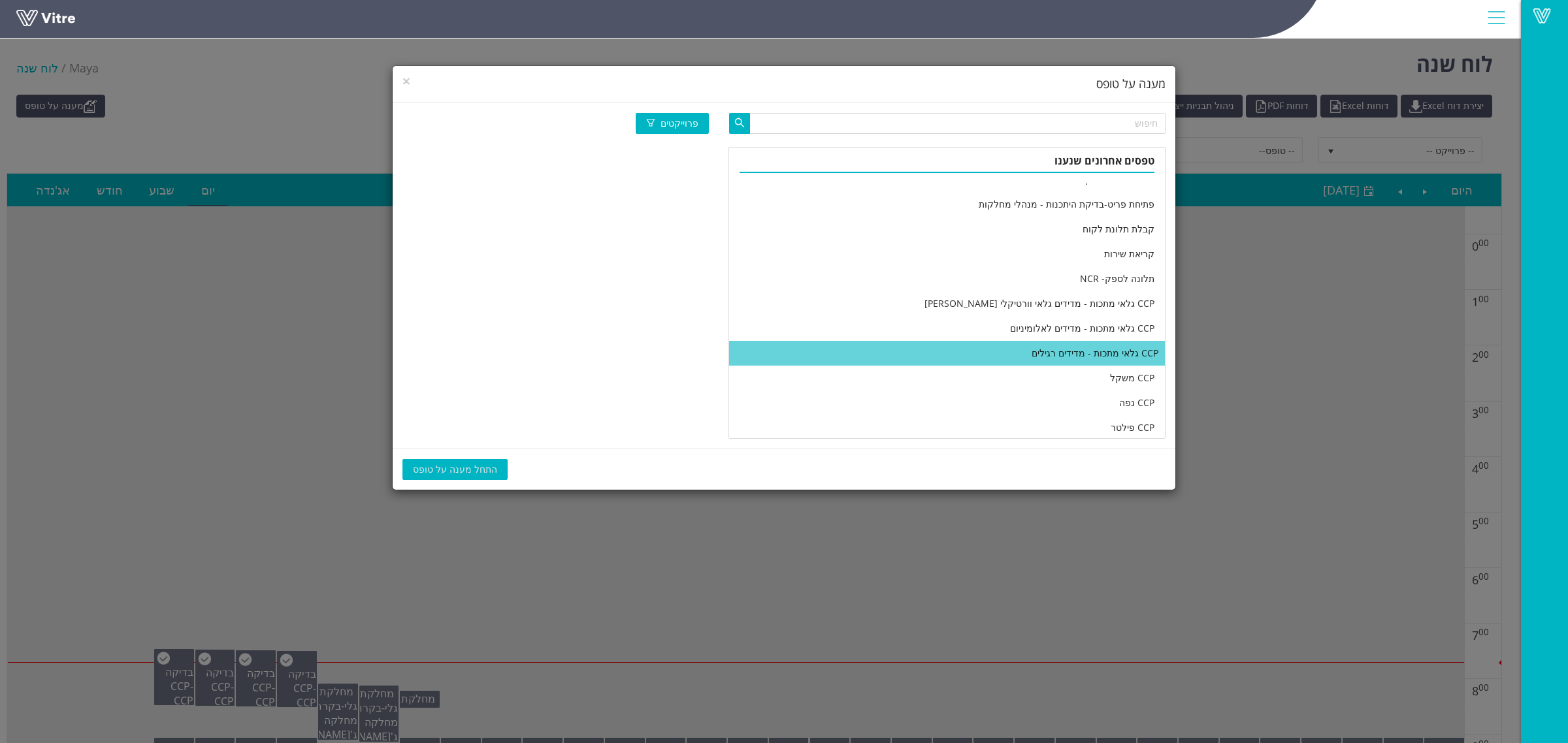
click at [910, 353] on li "CCP גלאי מתכות - מדידים רגילים" at bounding box center [946, 353] width 436 height 25
click at [438, 465] on span "התחל מענה על טופס" at bounding box center [454, 469] width 84 height 15
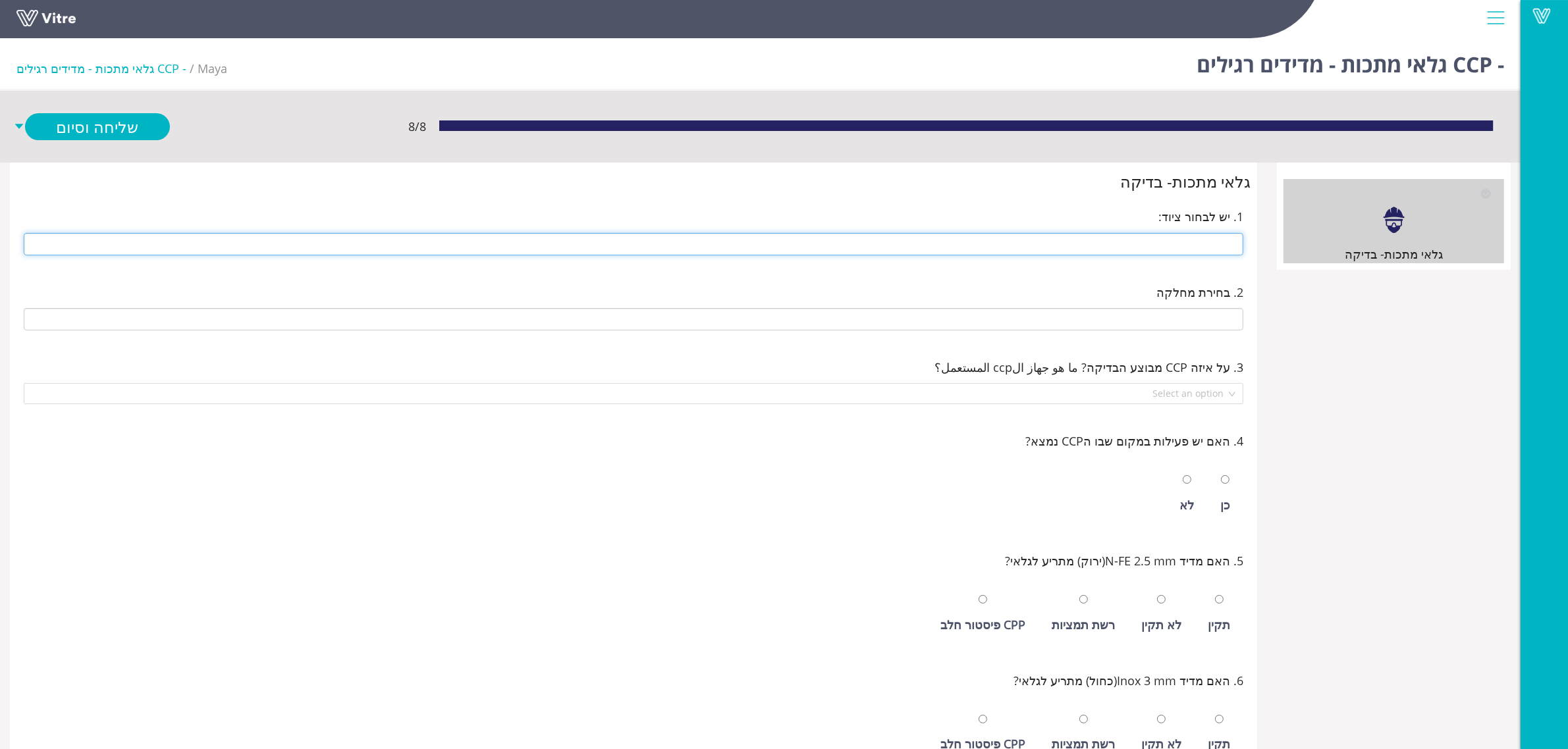
click at [1092, 248] on input "text" at bounding box center [634, 244] width 1220 height 22
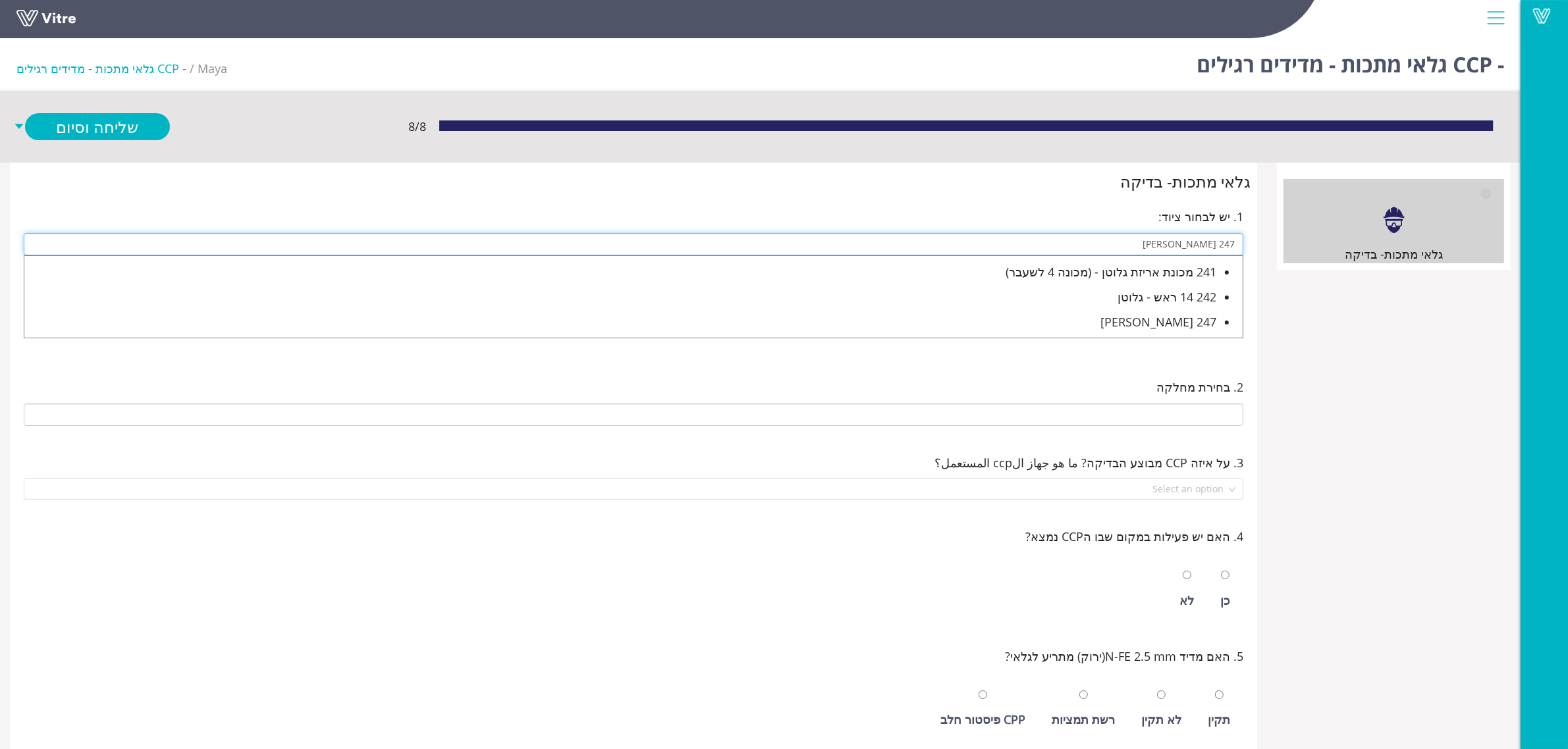
type input "247 [PERSON_NAME]"
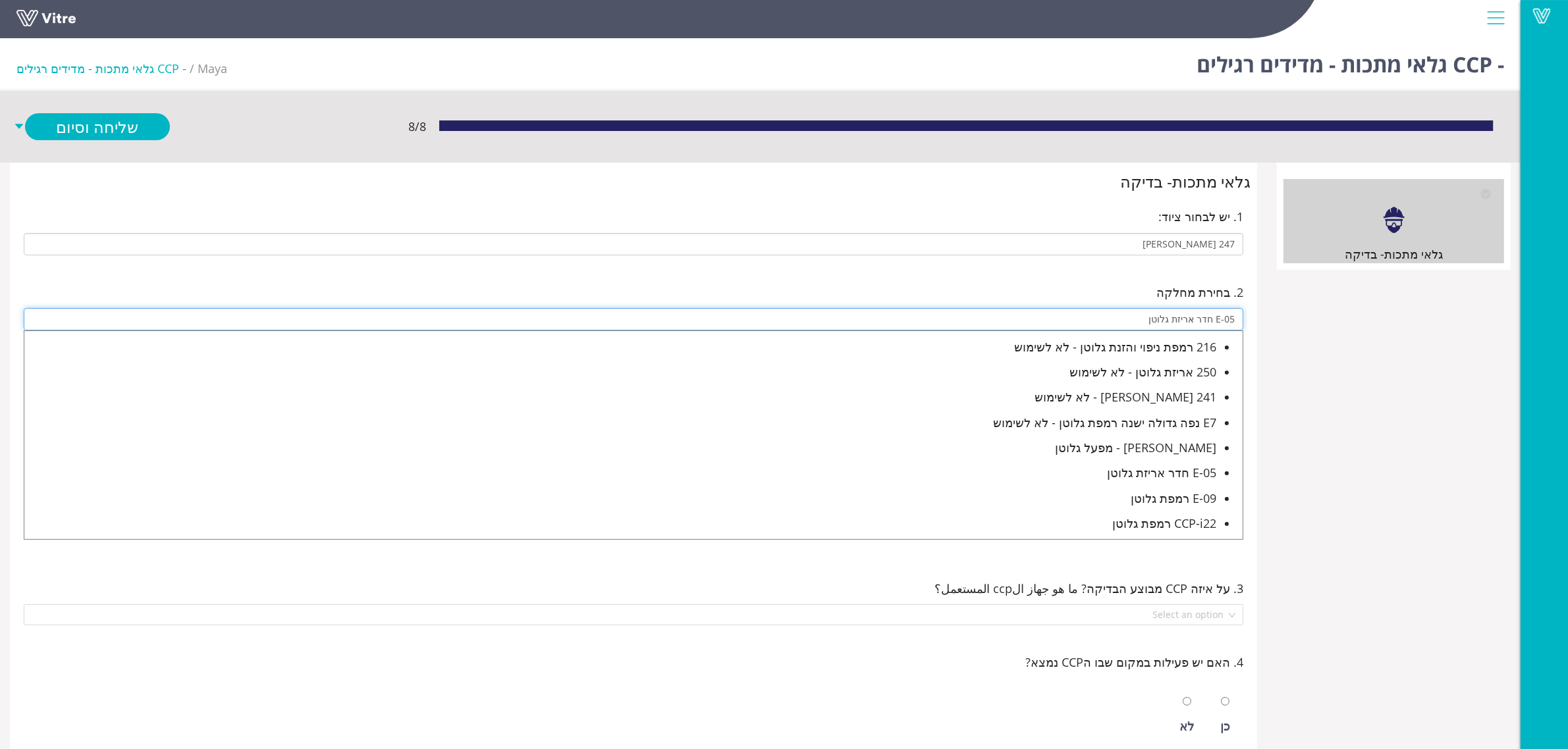
type input "E-05 חדר אריזת גלוטן"
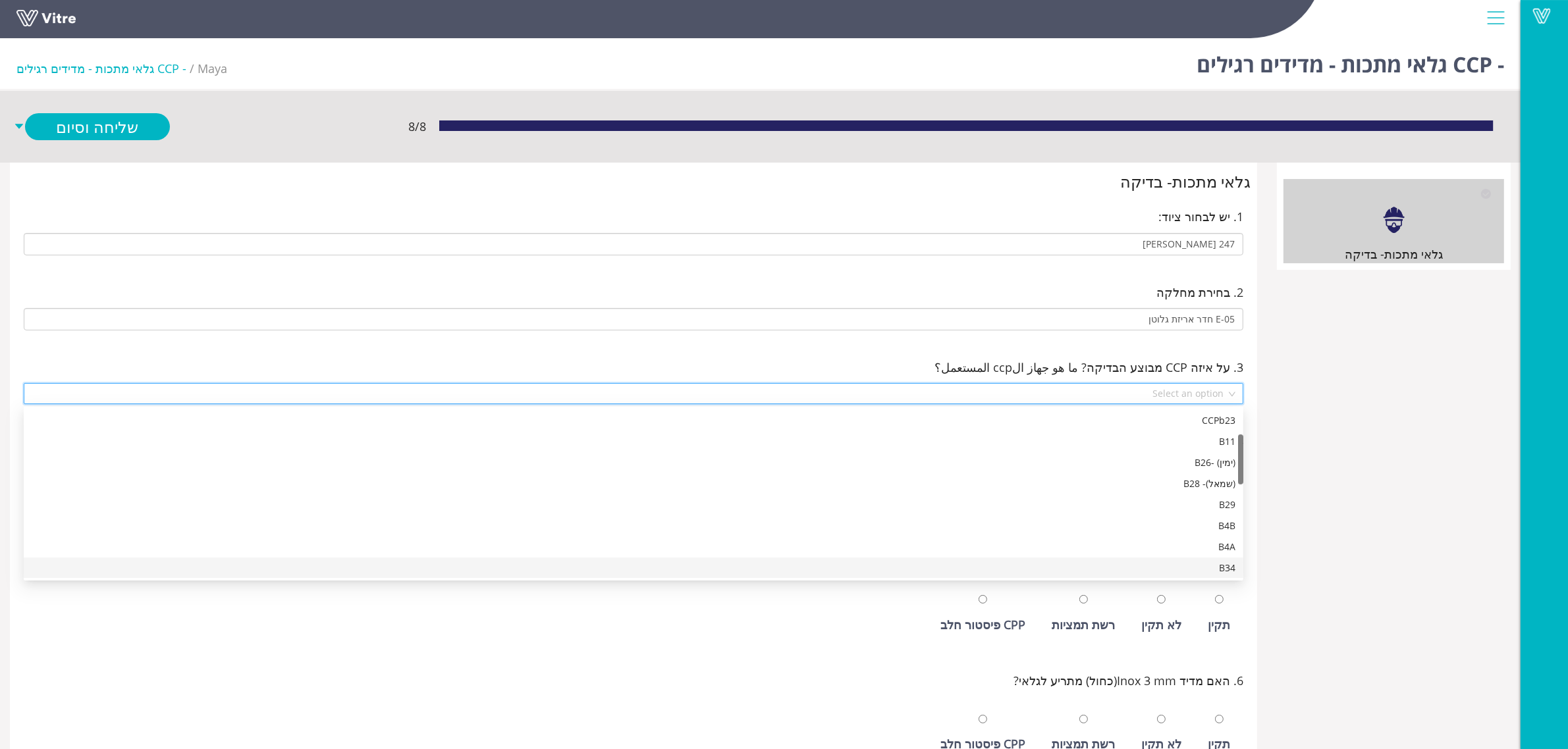
scroll to position [105, 0]
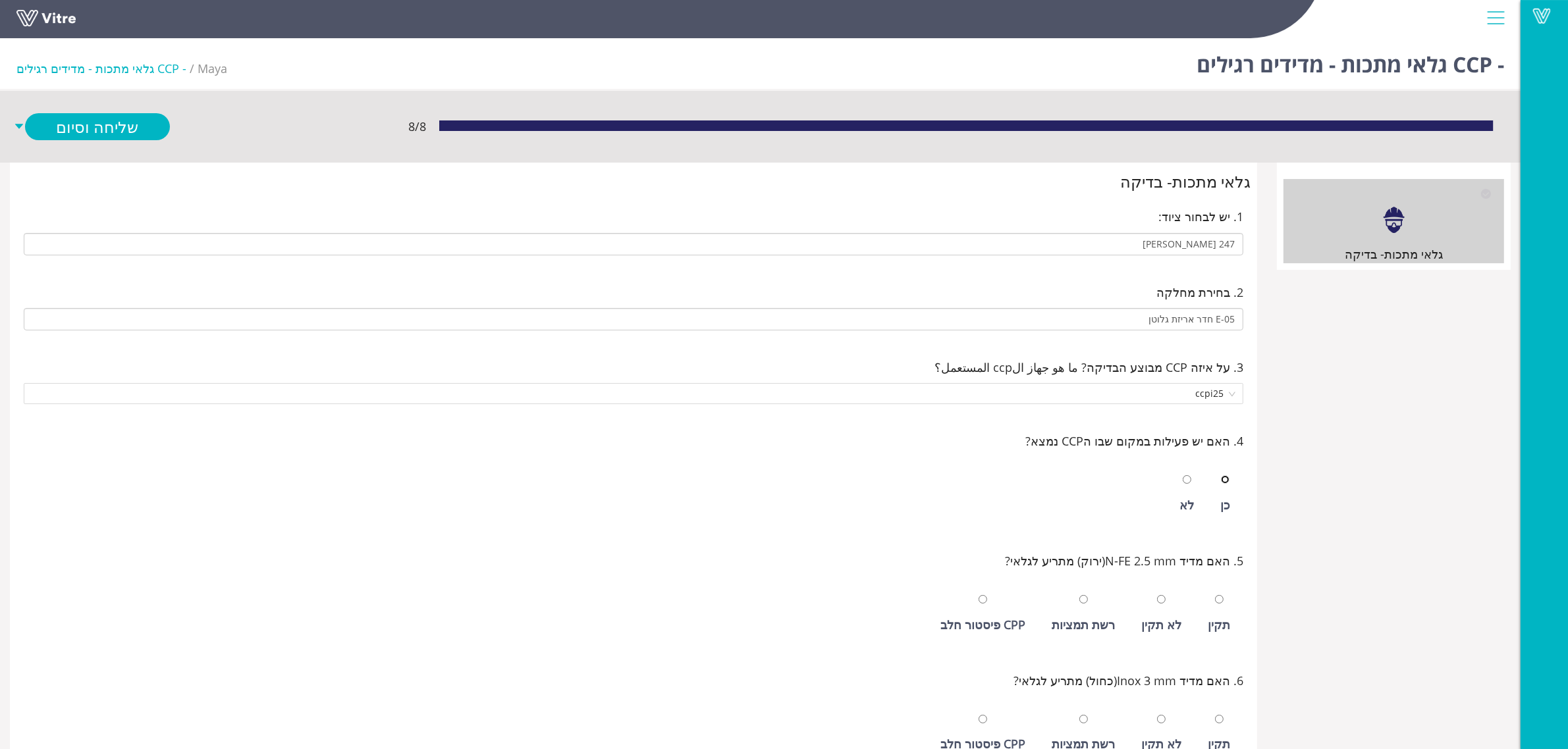
click at [1221, 475] on input "radio" at bounding box center [1225, 479] width 8 height 8
radio input "true"
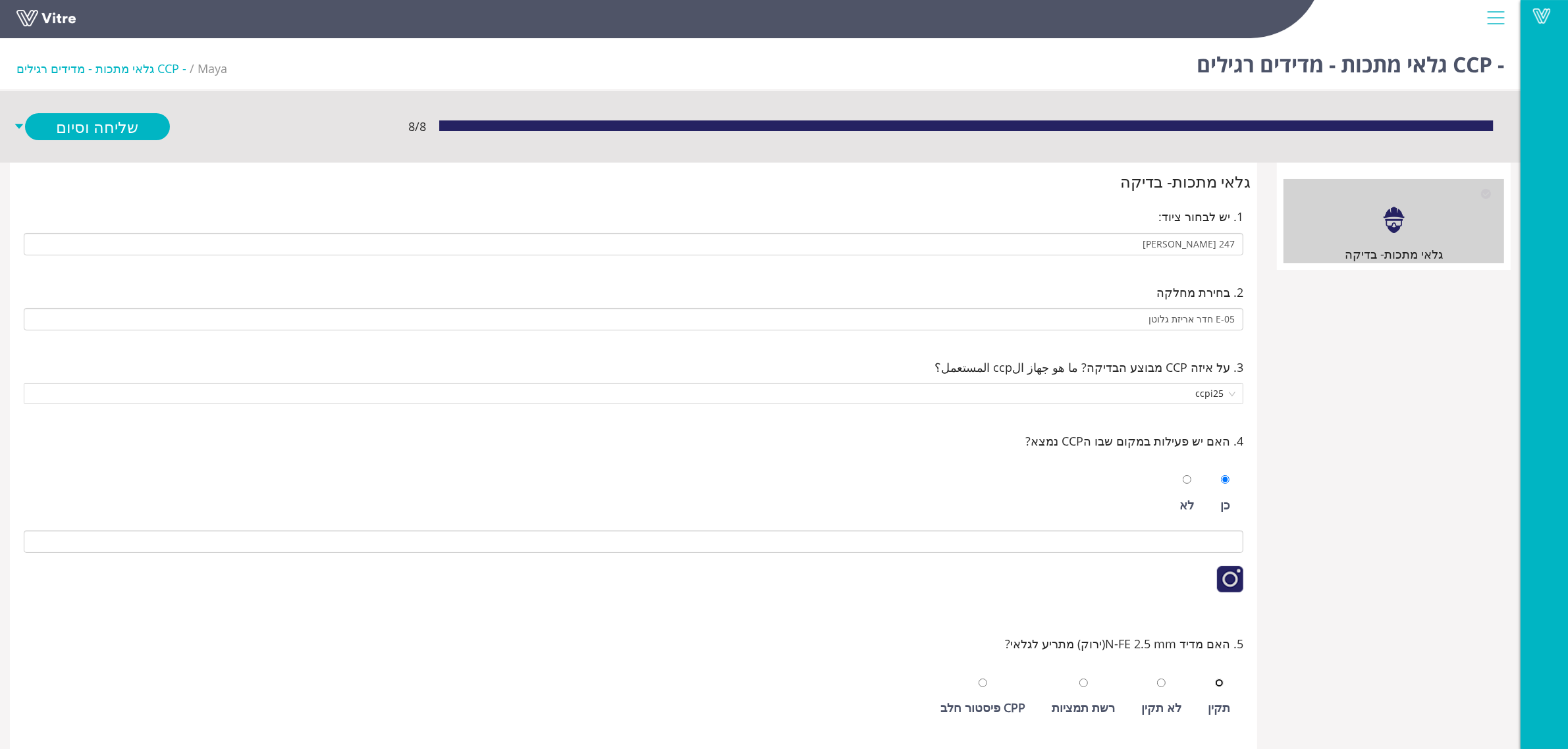
click at [1215, 679] on input "radio" at bounding box center [1219, 683] width 8 height 8
radio input "true"
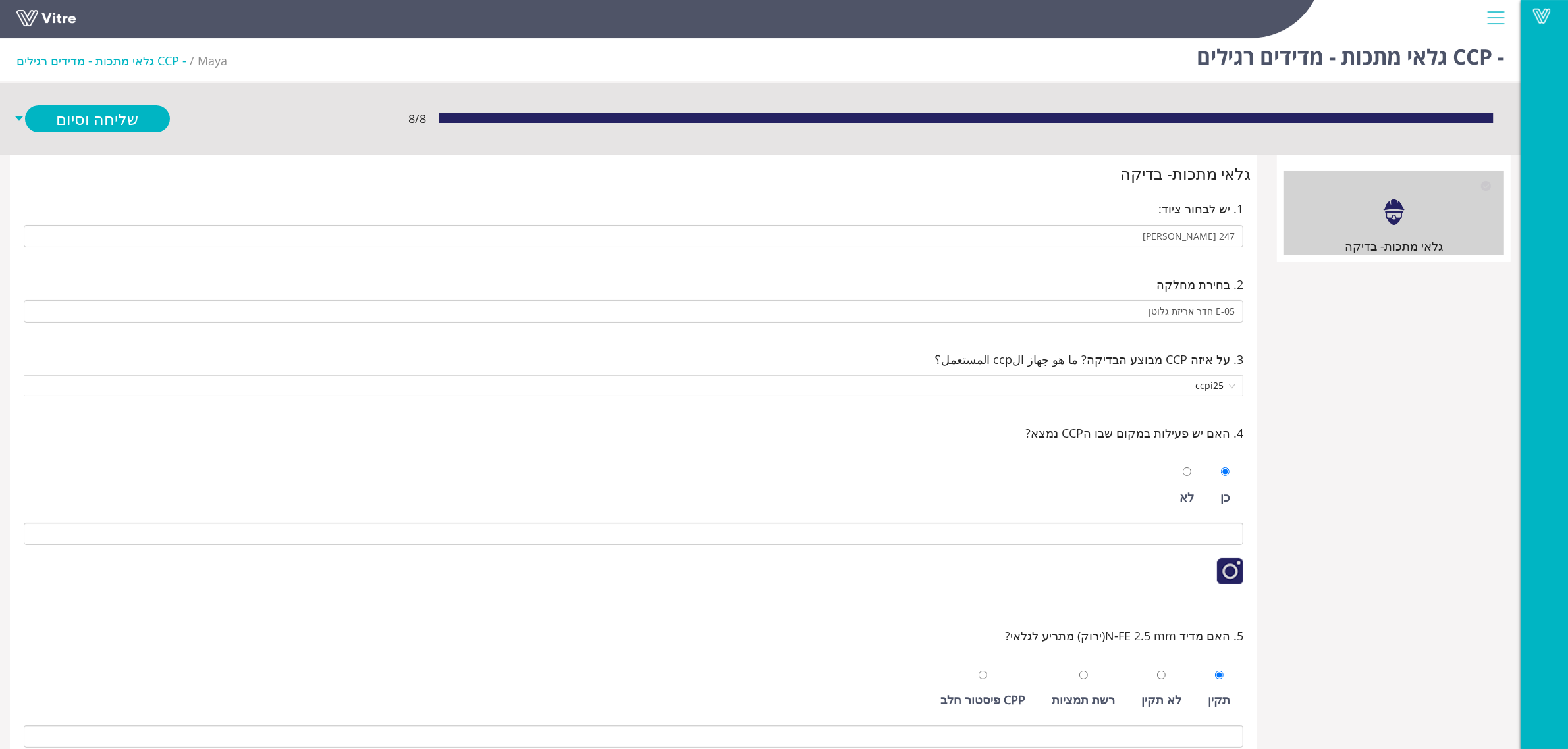
scroll to position [412, 0]
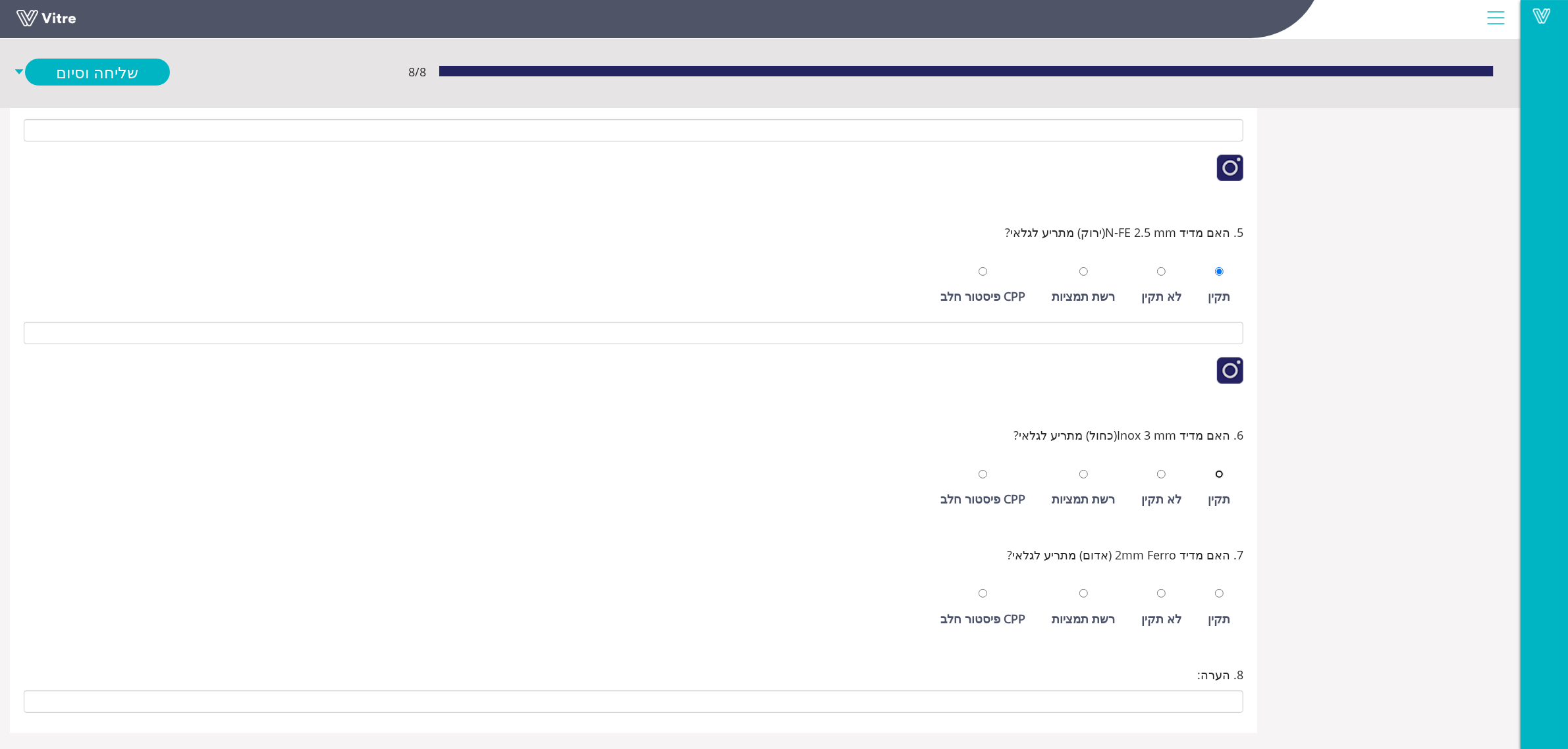
click at [1215, 470] on input "radio" at bounding box center [1219, 474] width 8 height 8
radio input "true"
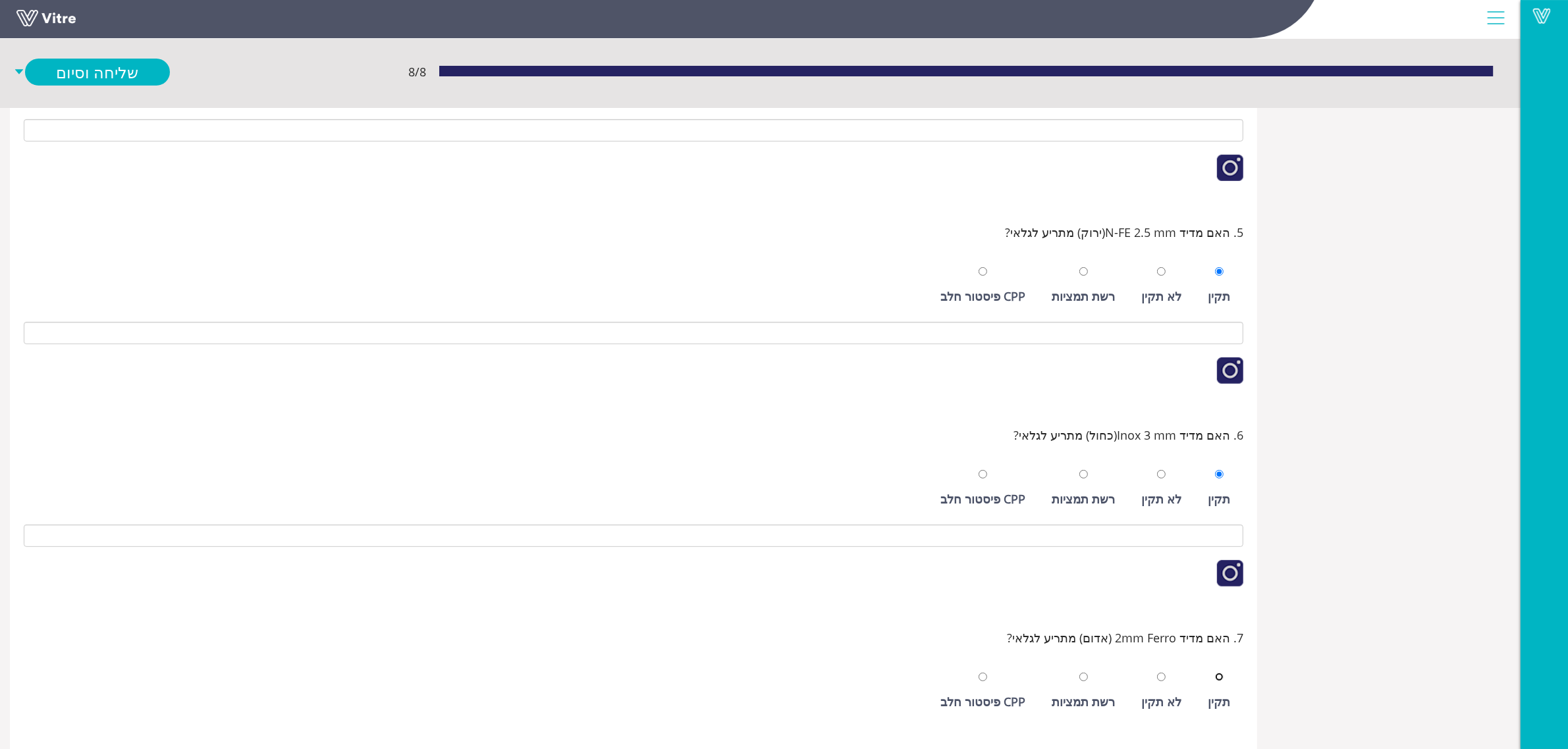
click at [1215, 673] on input "radio" at bounding box center [1219, 677] width 8 height 8
radio input "true"
click at [106, 95] on link "שלח ופתח חדש" at bounding box center [97, 100] width 145 height 27
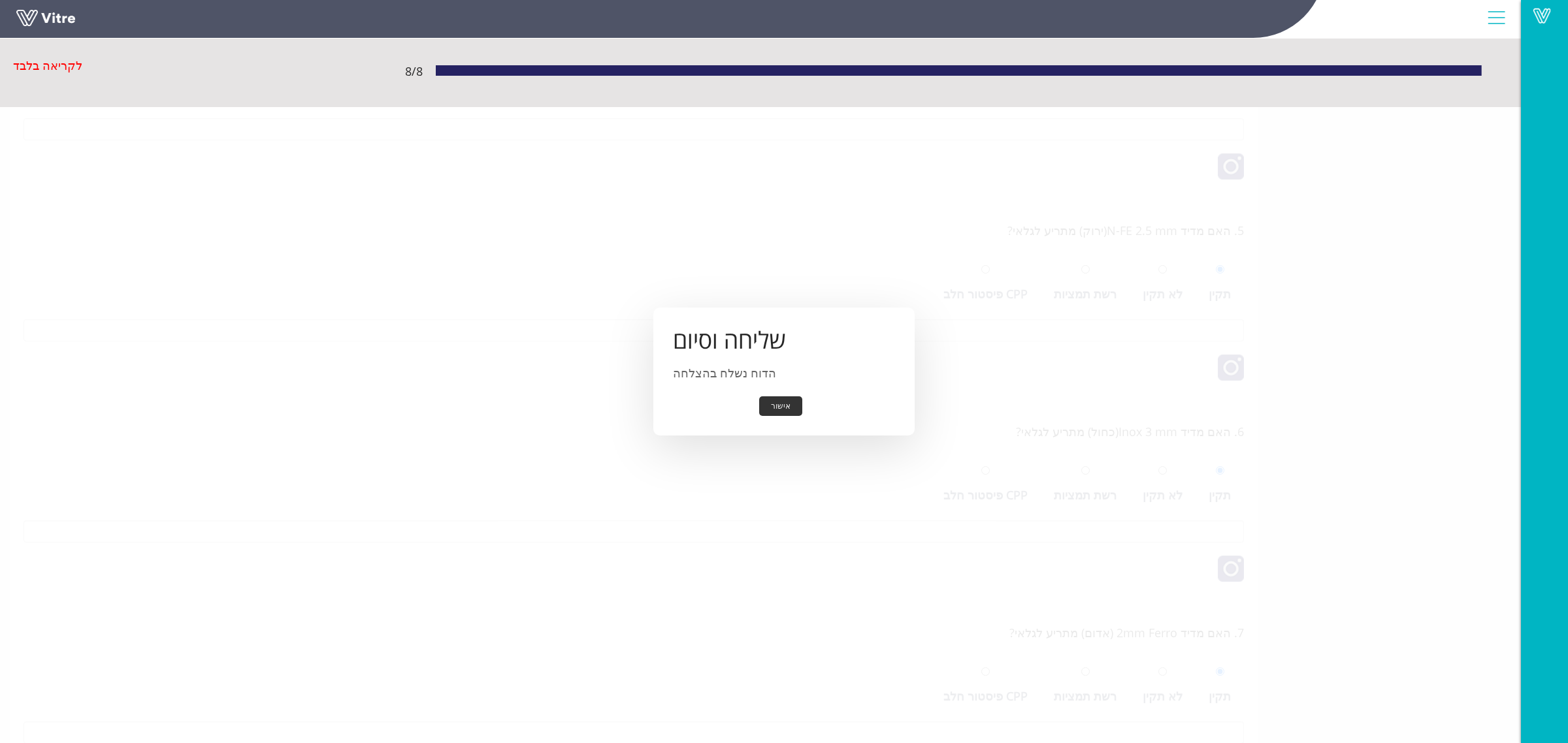
click at [791, 410] on button "אישור" at bounding box center [781, 406] width 43 height 20
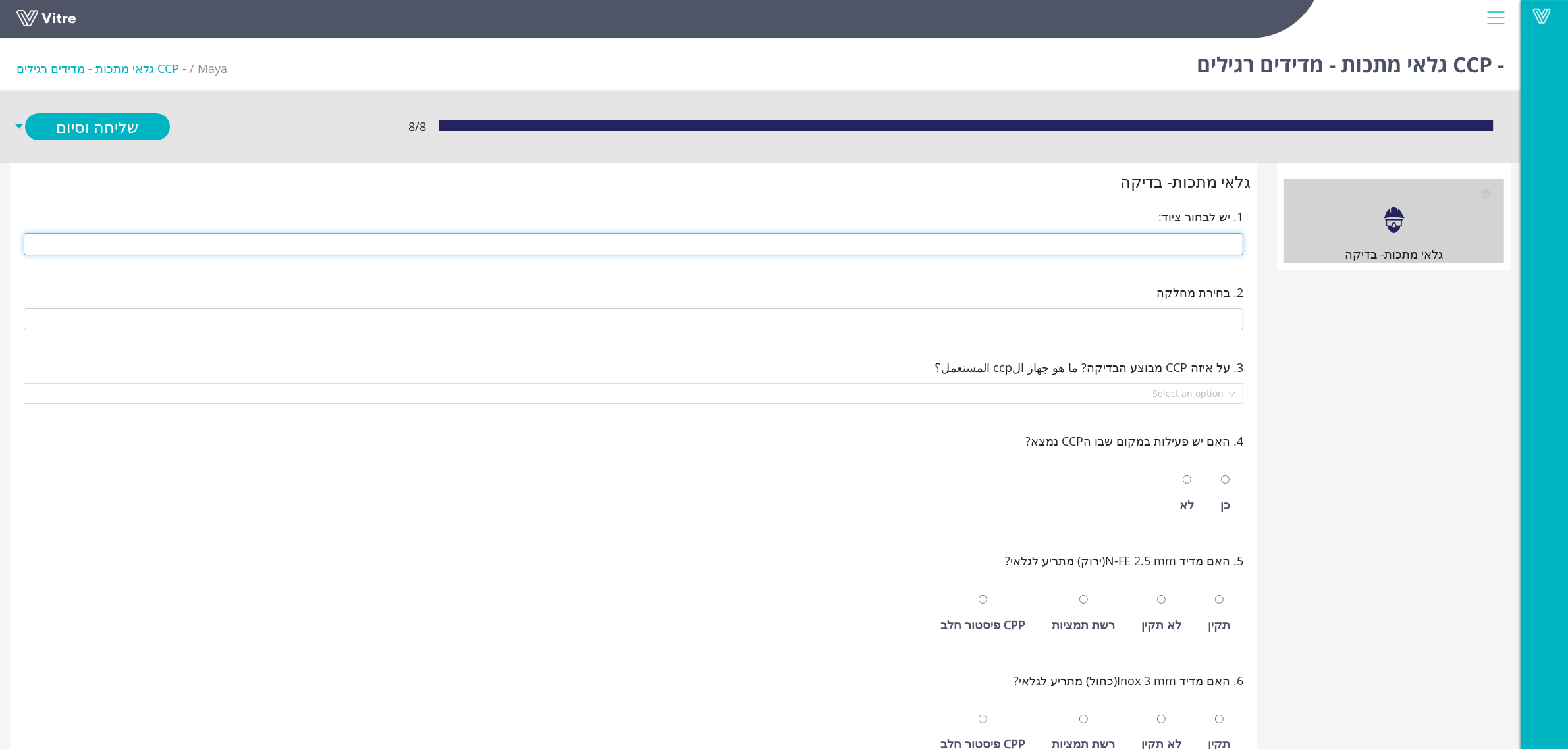
click at [1091, 242] on input "text" at bounding box center [634, 244] width 1220 height 22
type input "242 14 ראש - גלוטן"
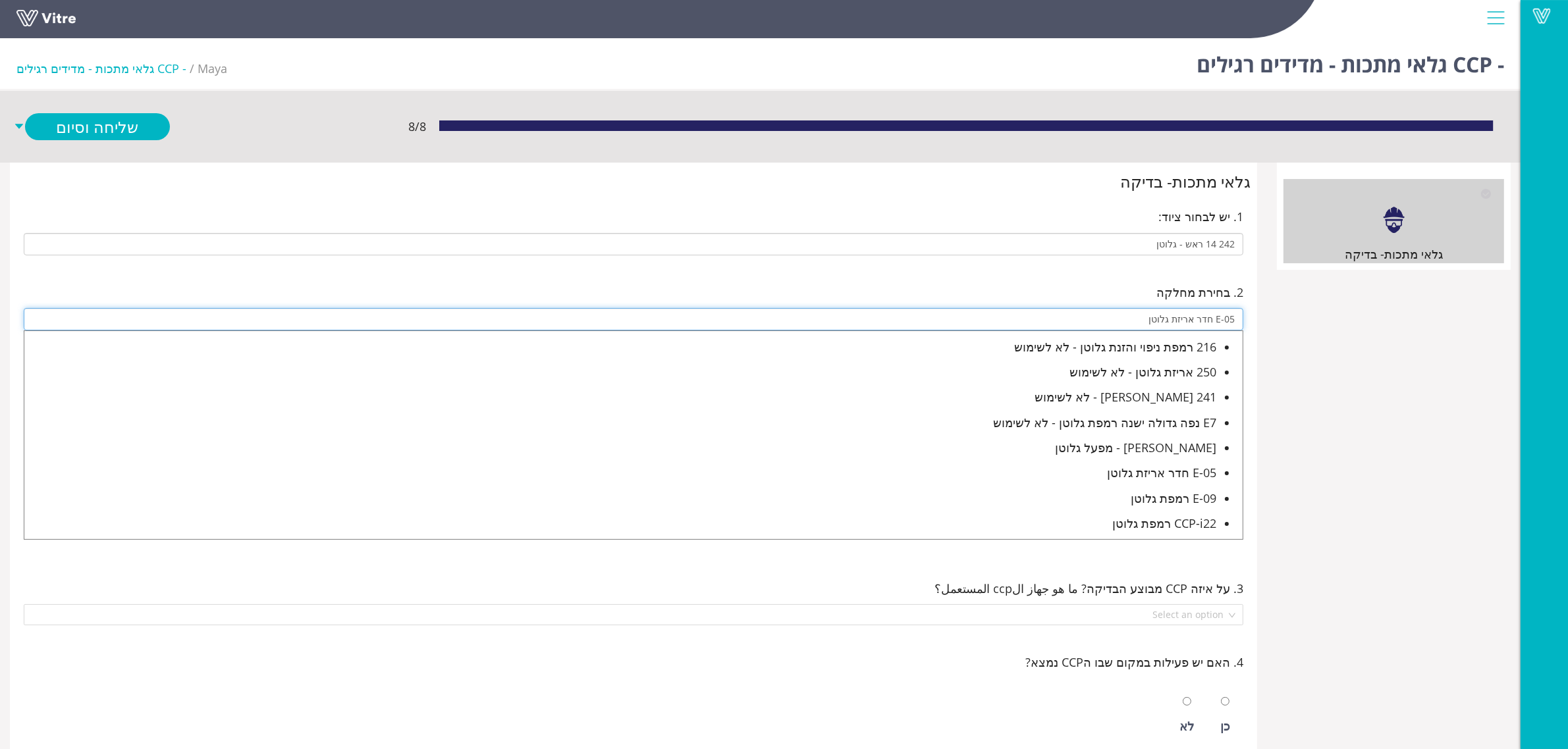
type input "E-05 חדר אריזת גלוטן"
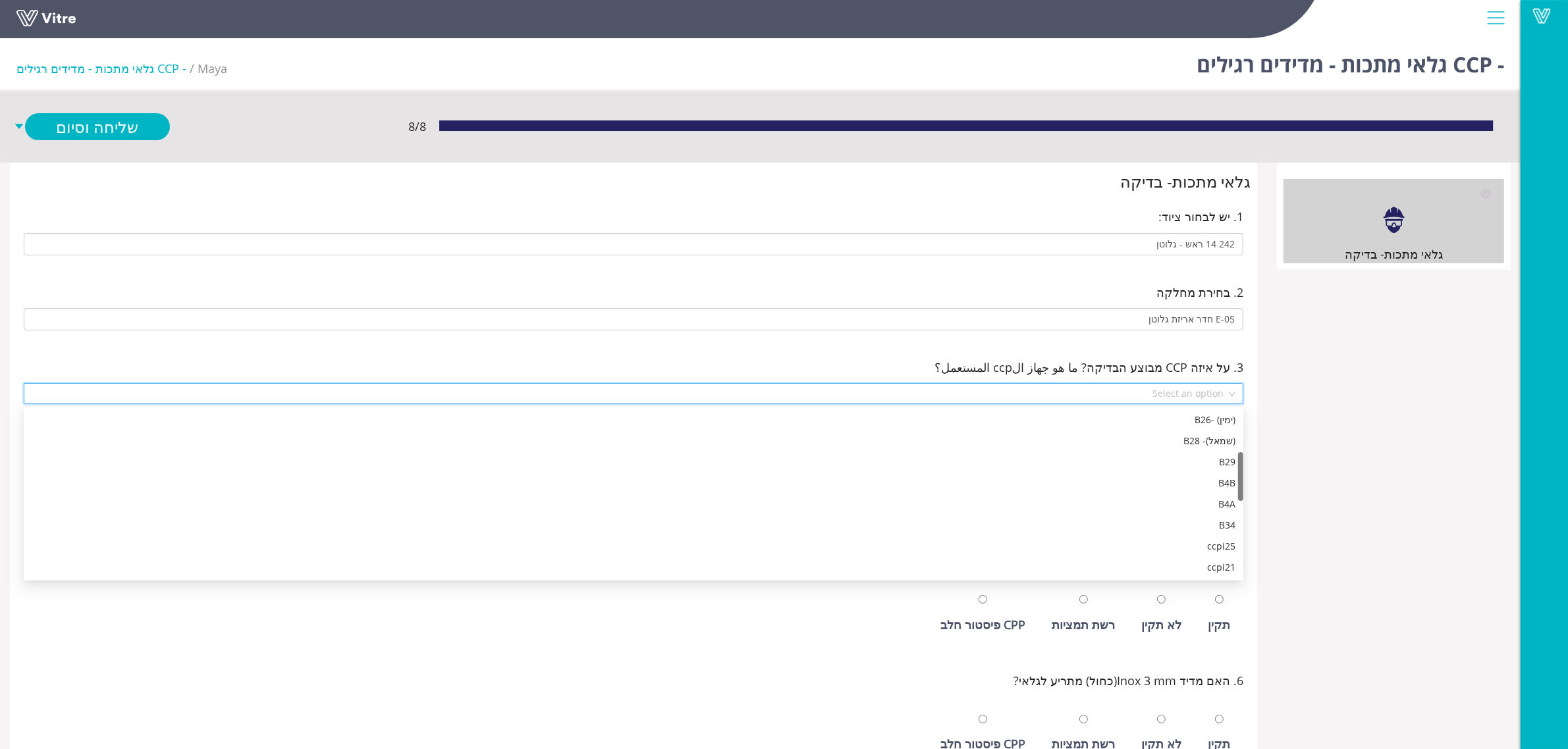
scroll to position [147, 0]
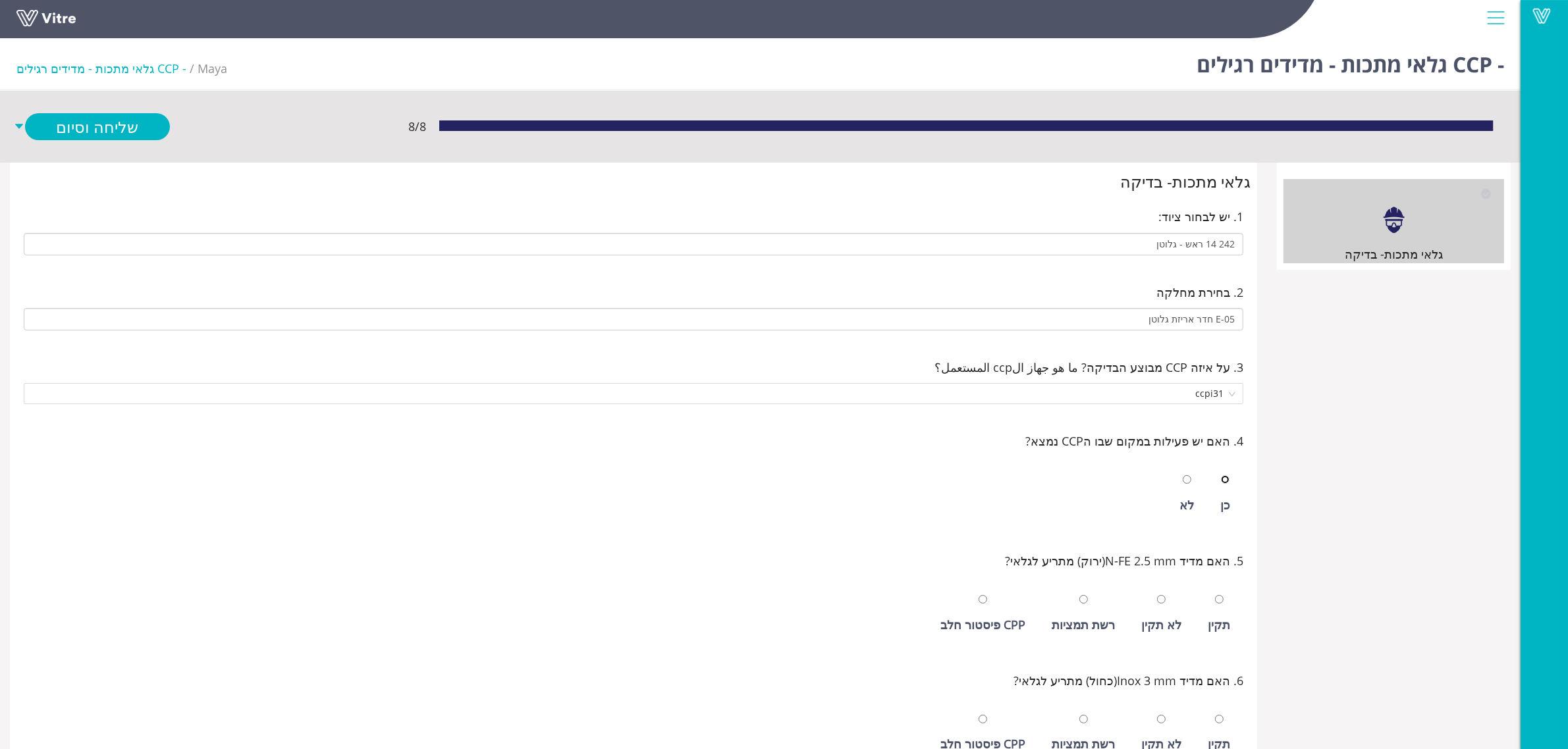
click at [1221, 475] on input "radio" at bounding box center [1225, 479] width 8 height 8
radio input "true"
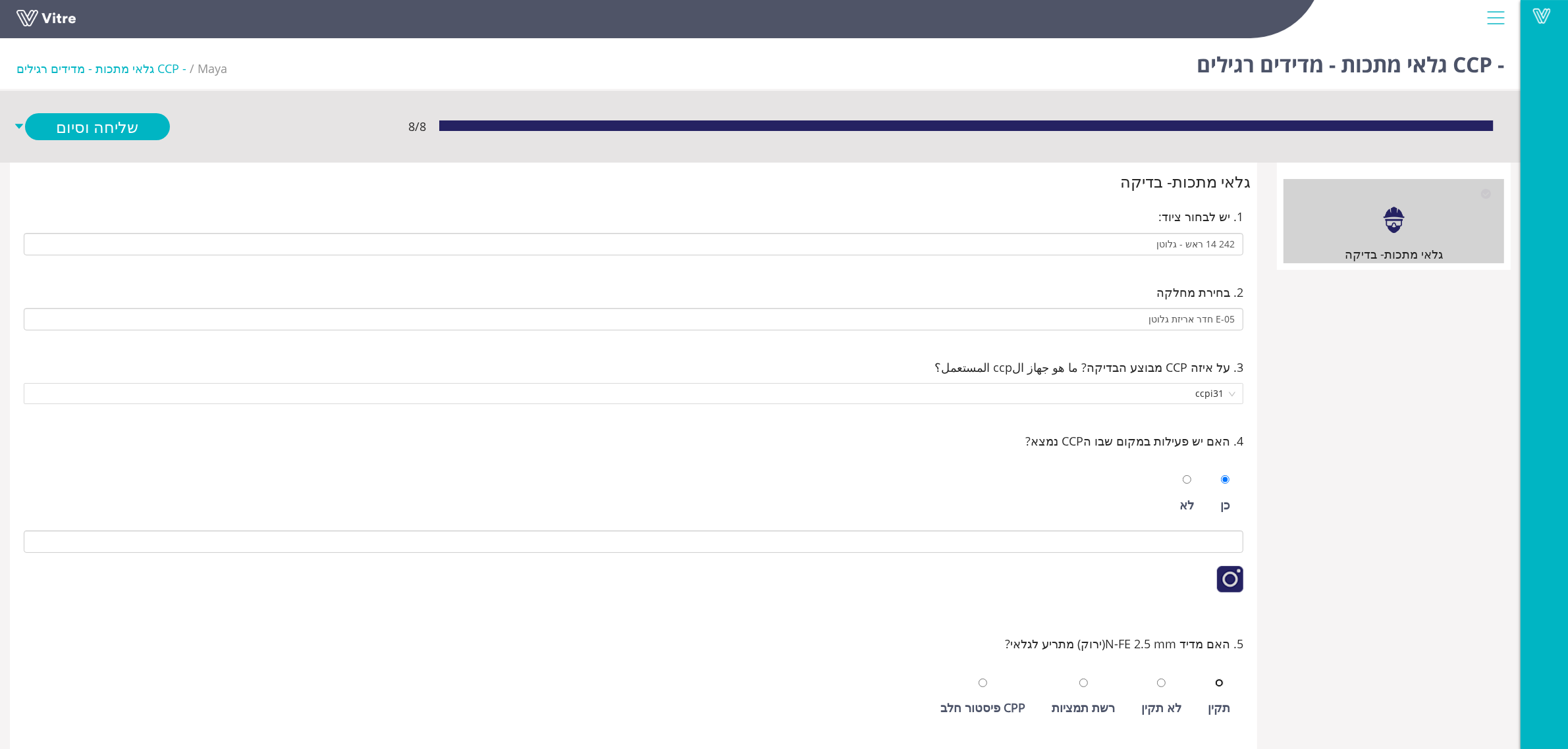
click at [1215, 679] on input "radio" at bounding box center [1219, 683] width 8 height 8
radio input "true"
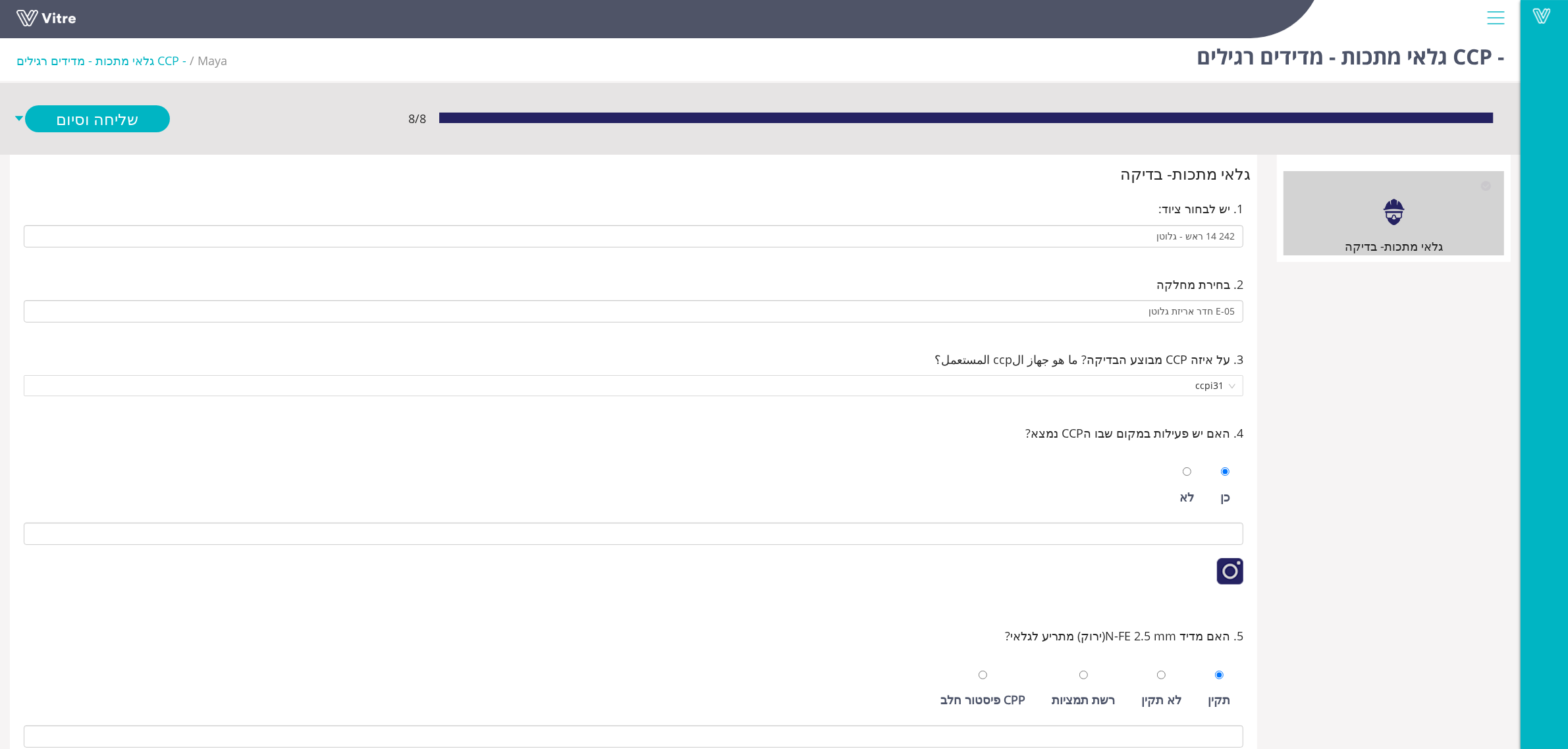
scroll to position [412, 0]
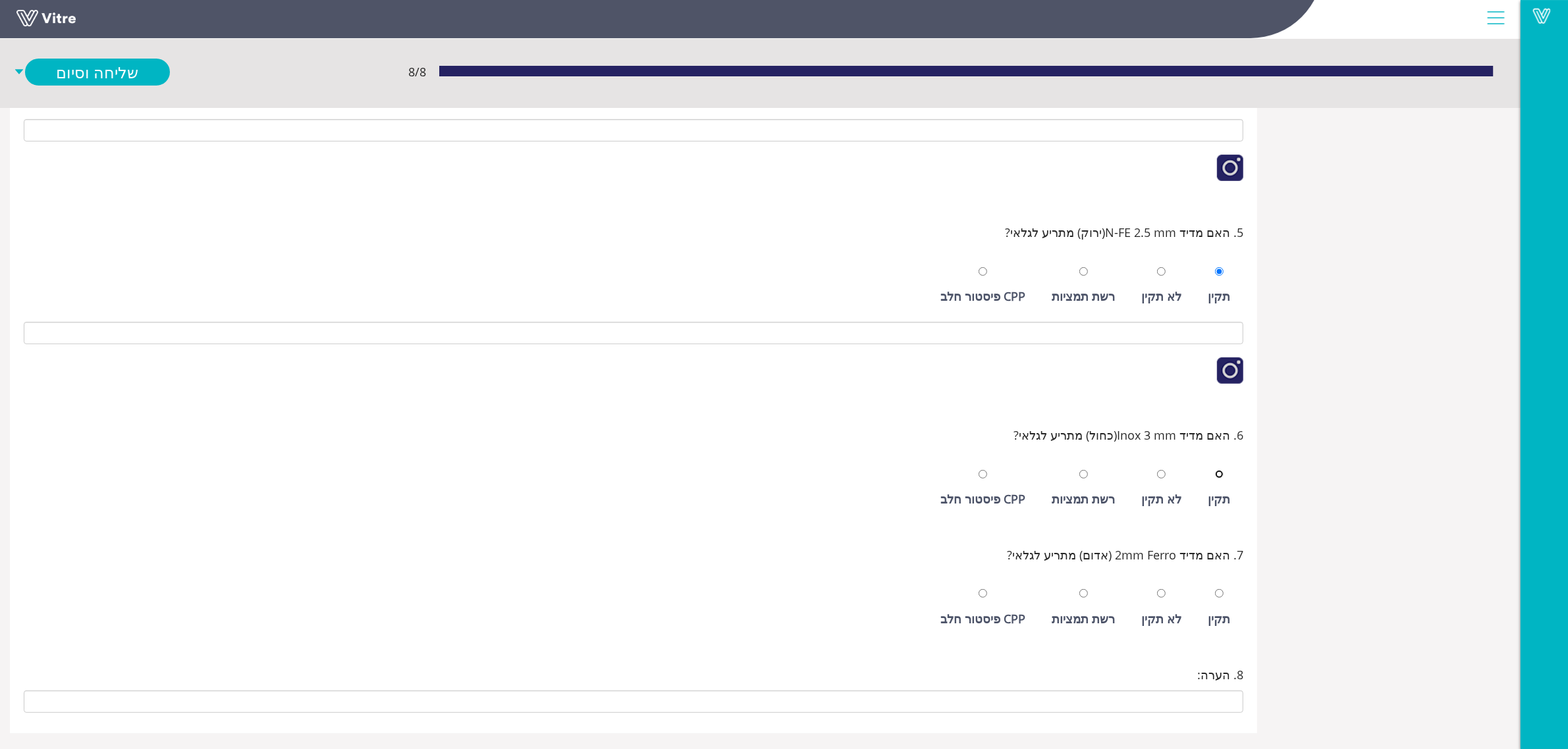
click at [1215, 470] on input "radio" at bounding box center [1219, 474] width 8 height 8
radio input "true"
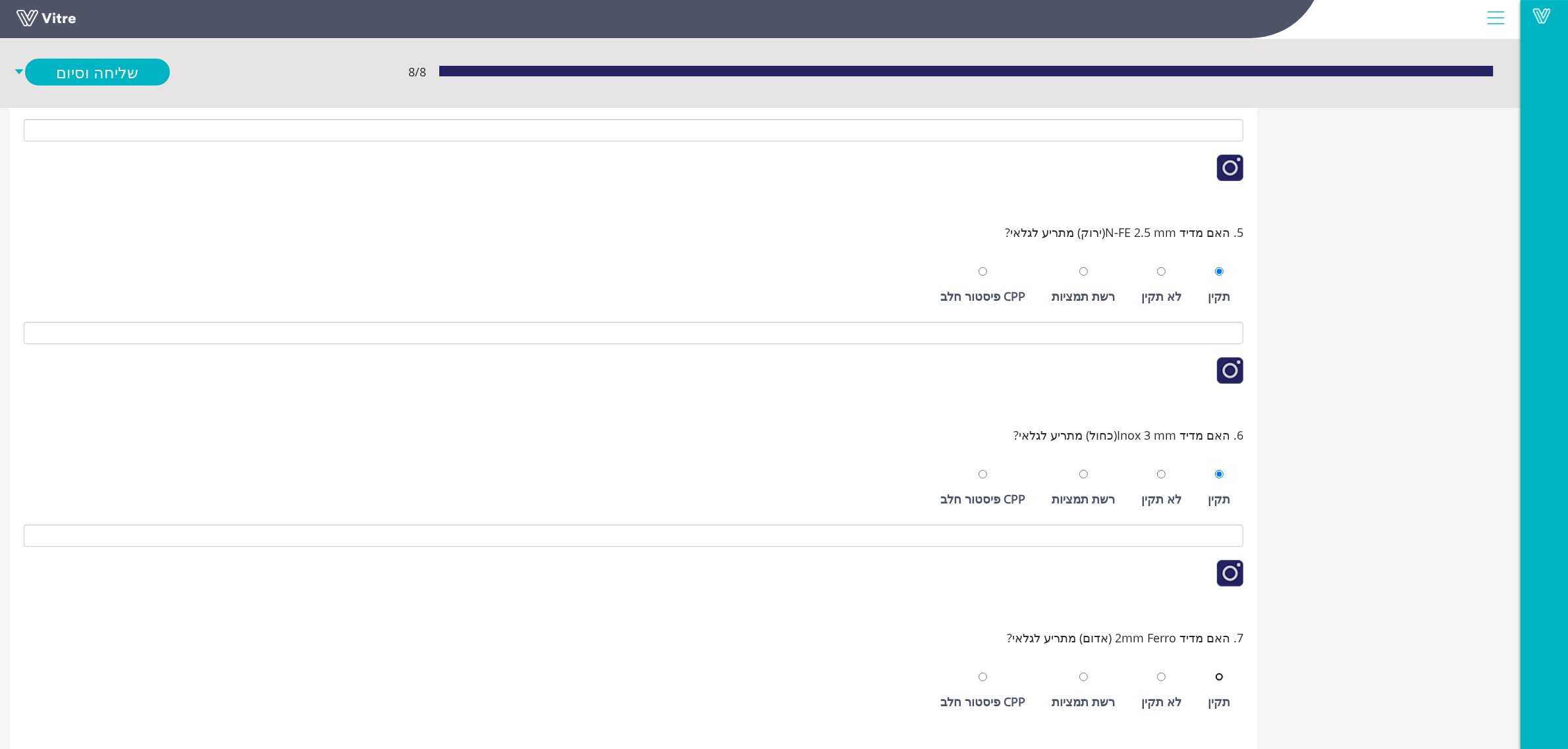
click at [1215, 673] on input "radio" at bounding box center [1219, 677] width 8 height 8
radio input "true"
click at [109, 90] on link "שלח ופתח חדש" at bounding box center [97, 100] width 145 height 27
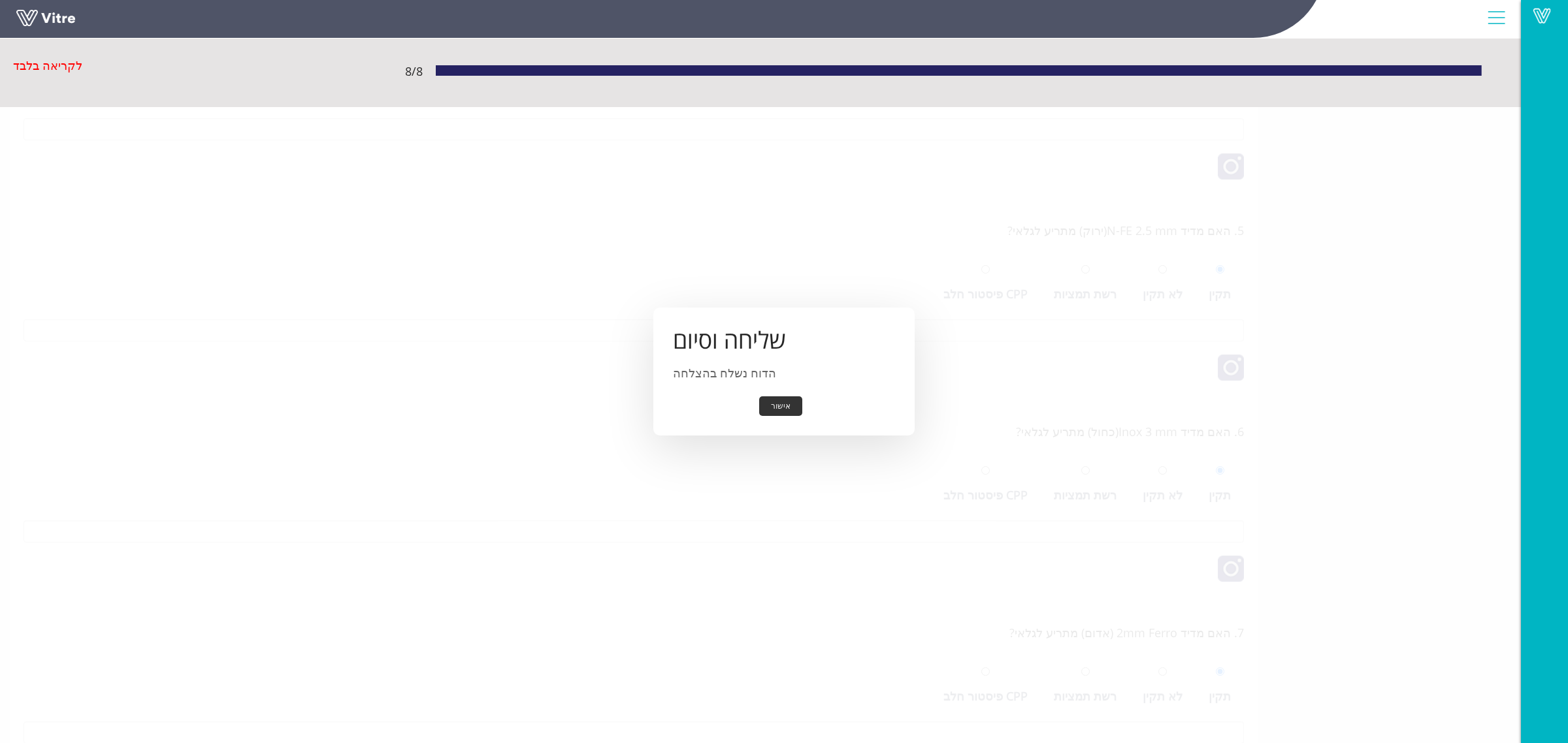
click at [785, 403] on button "אישור" at bounding box center [781, 406] width 43 height 20
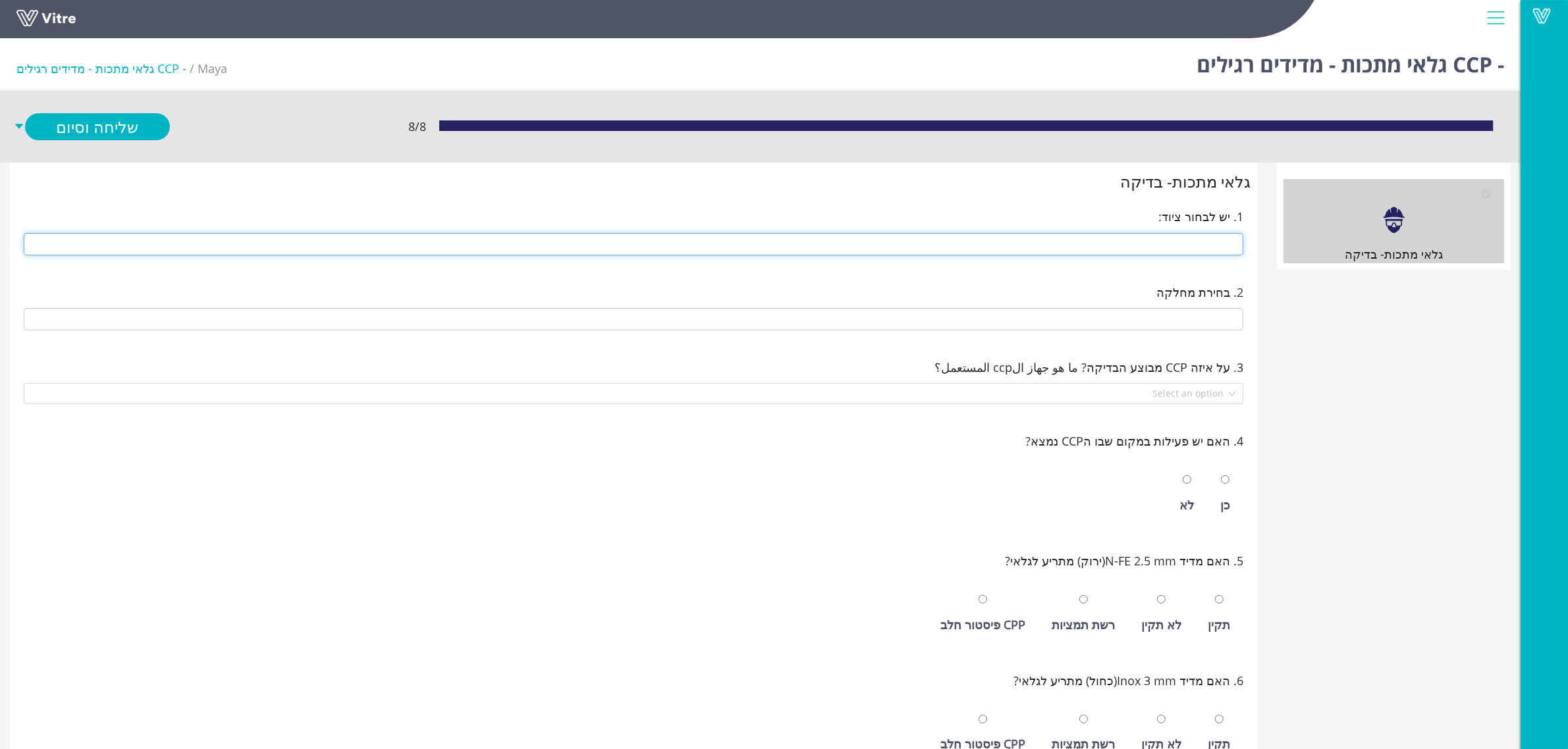
click at [1113, 248] on input "text" at bounding box center [634, 244] width 1220 height 22
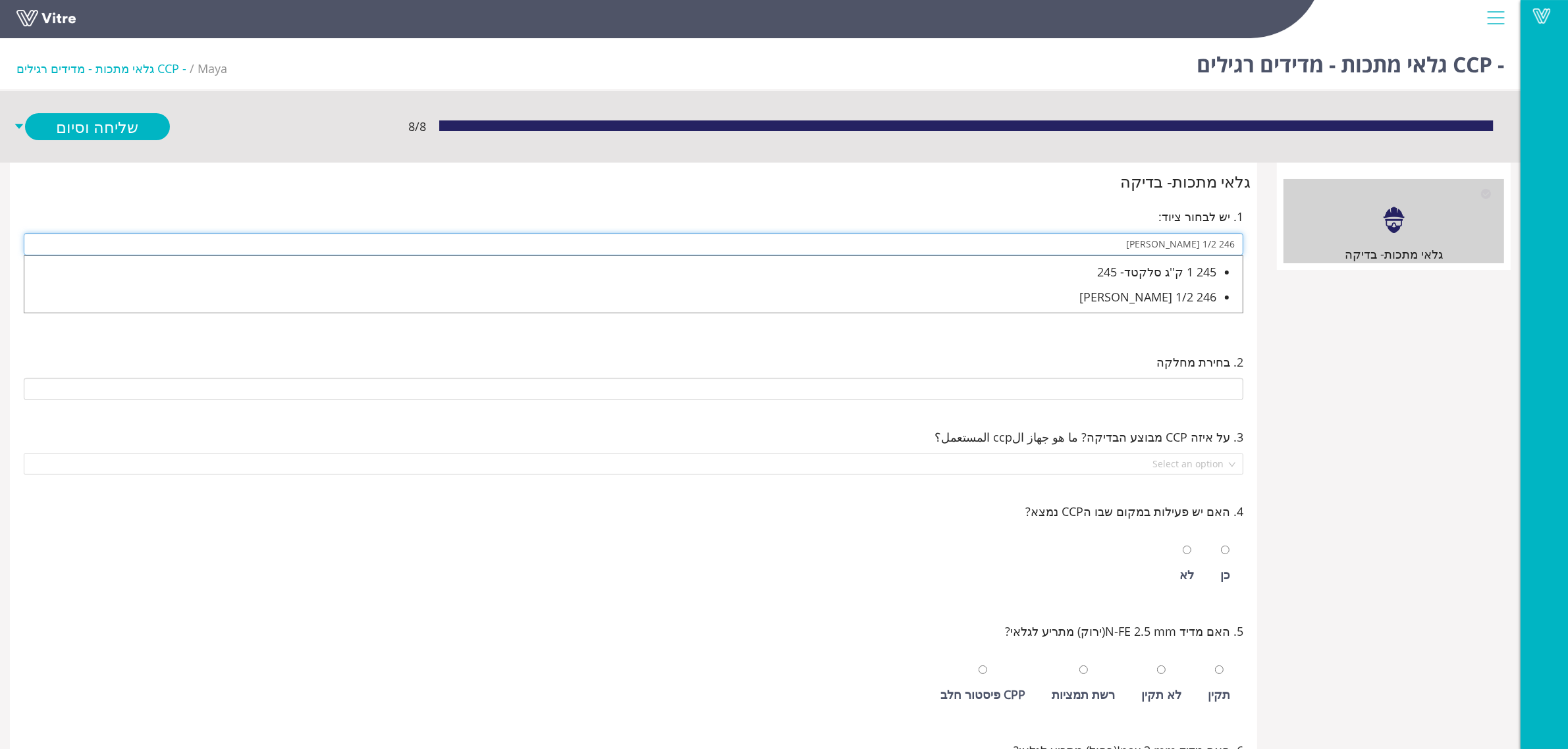
type input "246 1/2 [PERSON_NAME]"
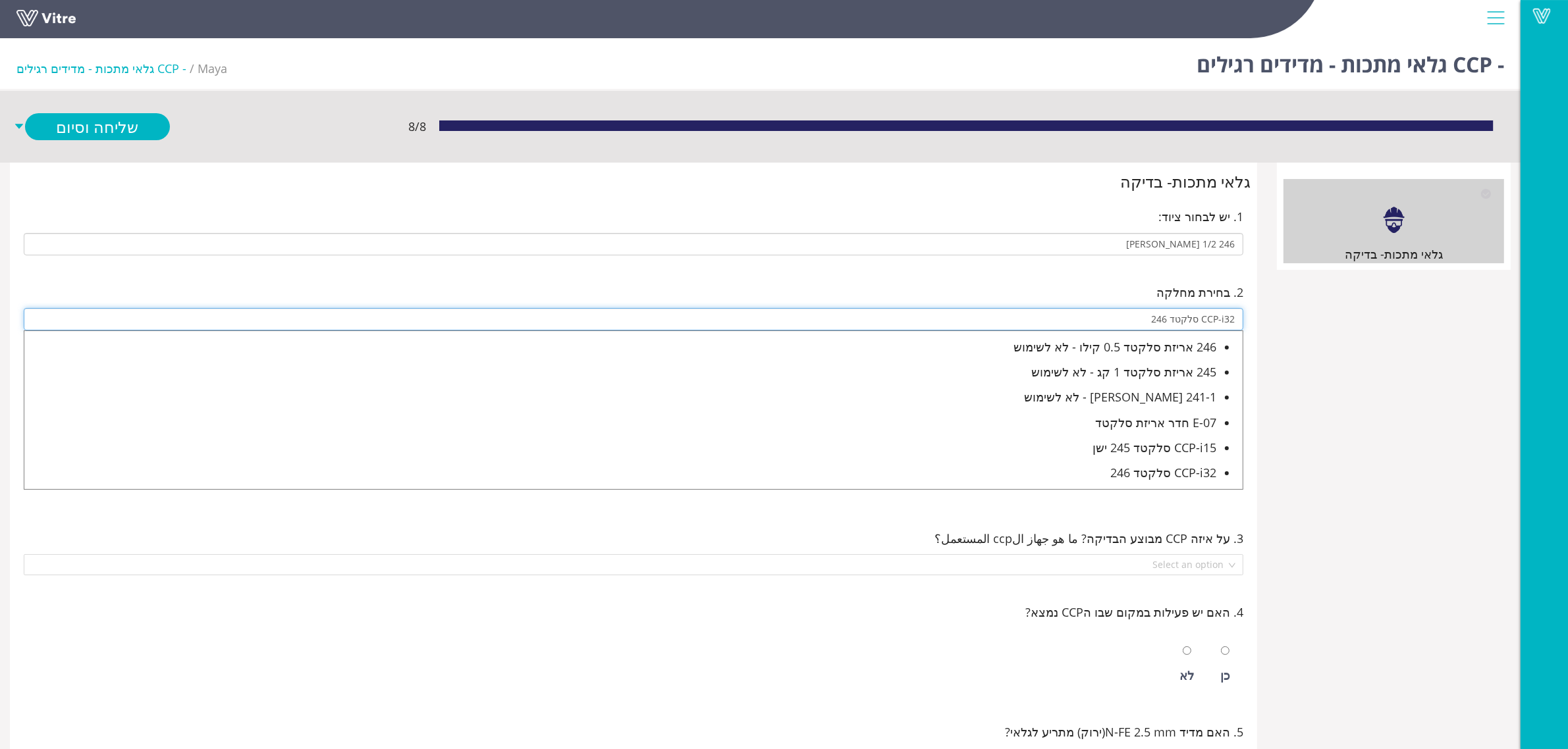
type input "CCP-i32 סלקטד 246"
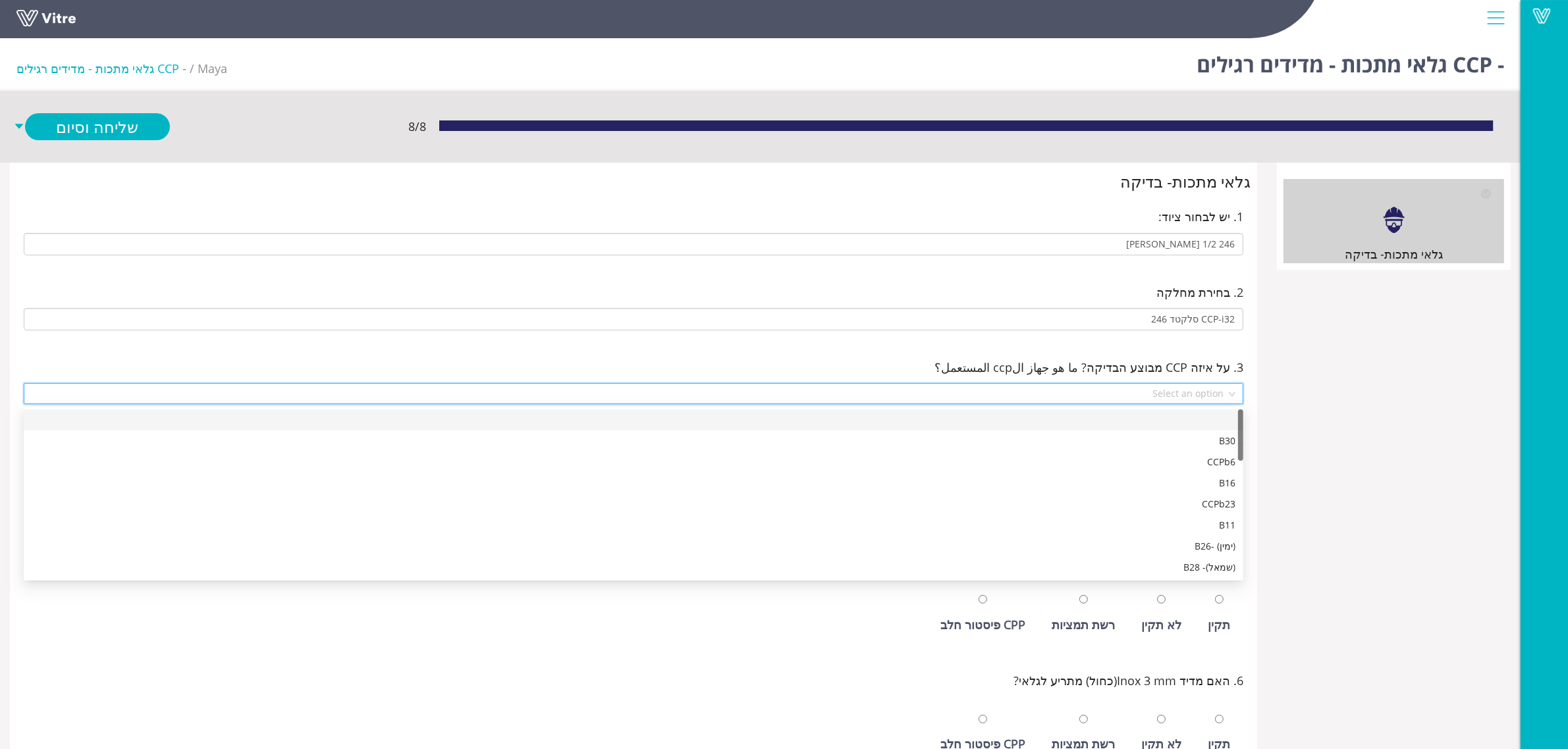
scroll to position [442, 0]
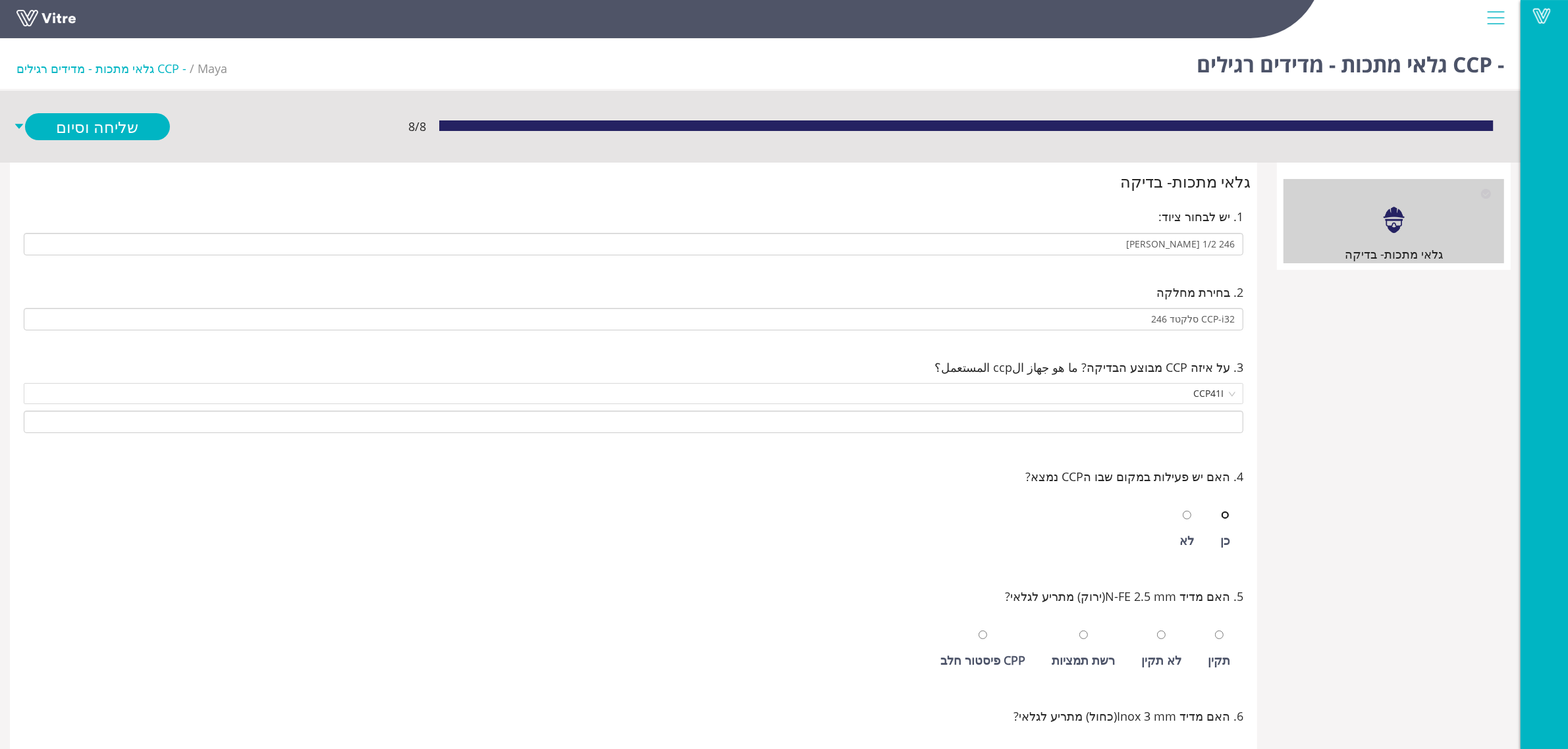
click at [1221, 511] on input "radio" at bounding box center [1225, 515] width 8 height 8
radio input "true"
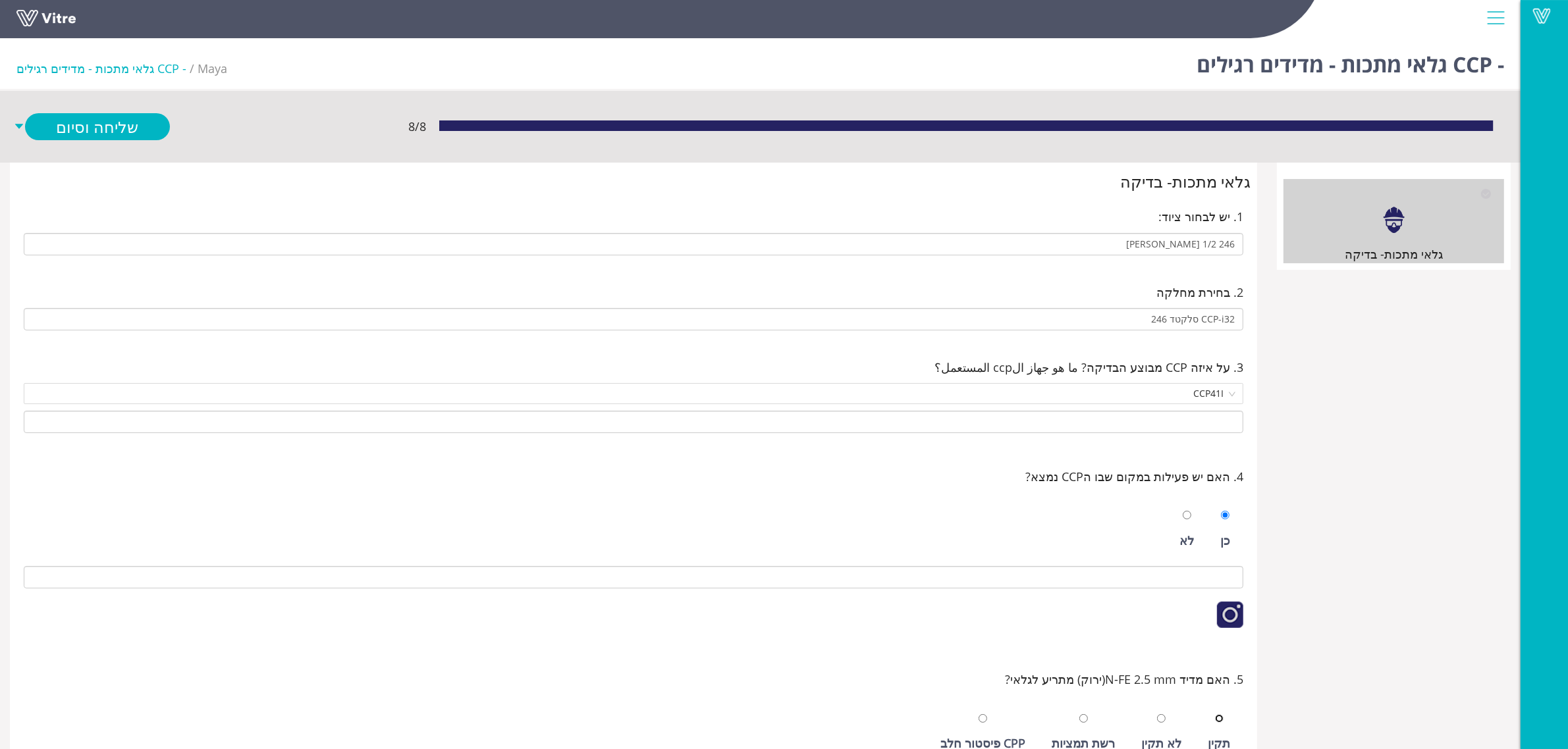
click at [1215, 714] on input "radio" at bounding box center [1219, 718] width 8 height 8
radio input "true"
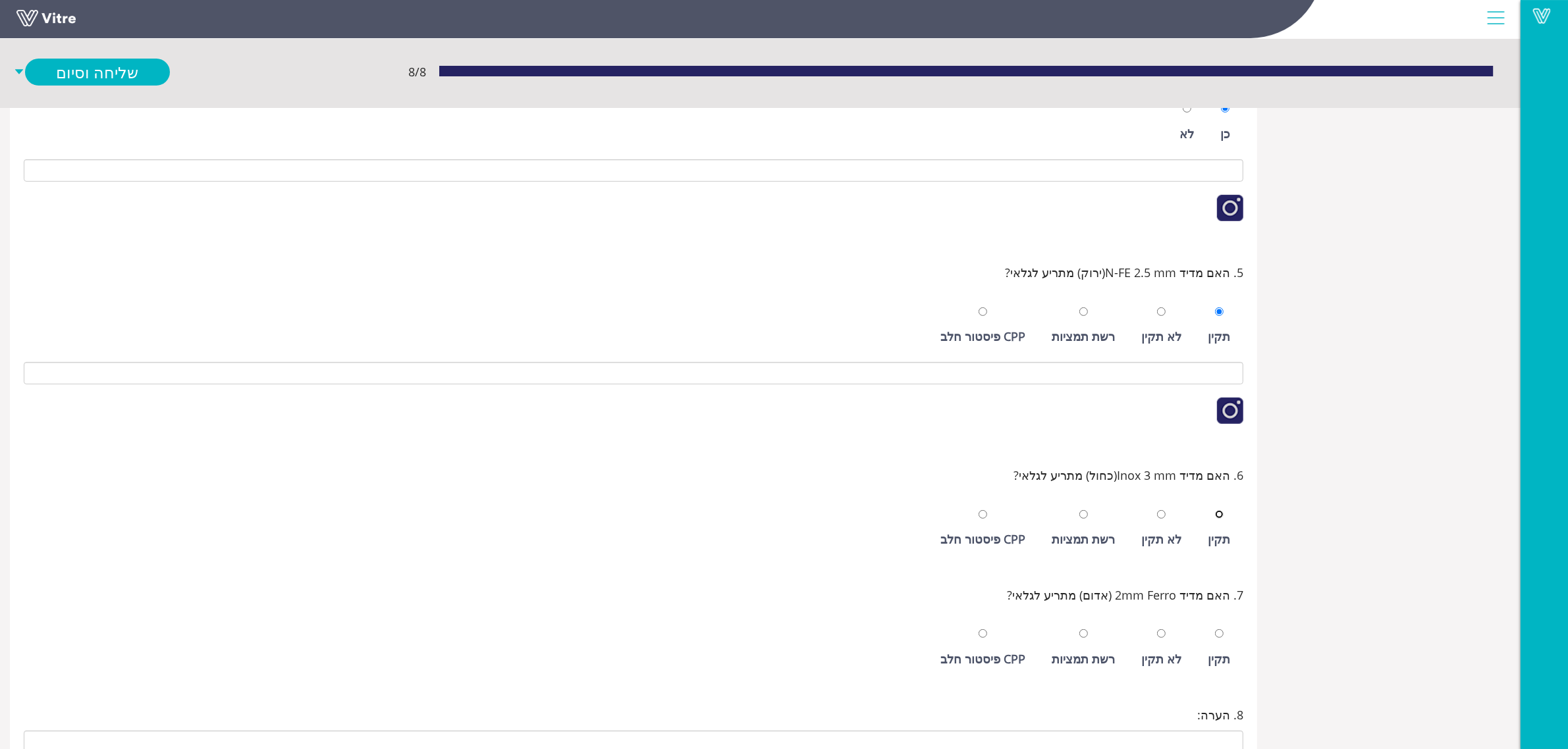
click at [1215, 510] on input "radio" at bounding box center [1219, 514] width 8 height 8
radio input "true"
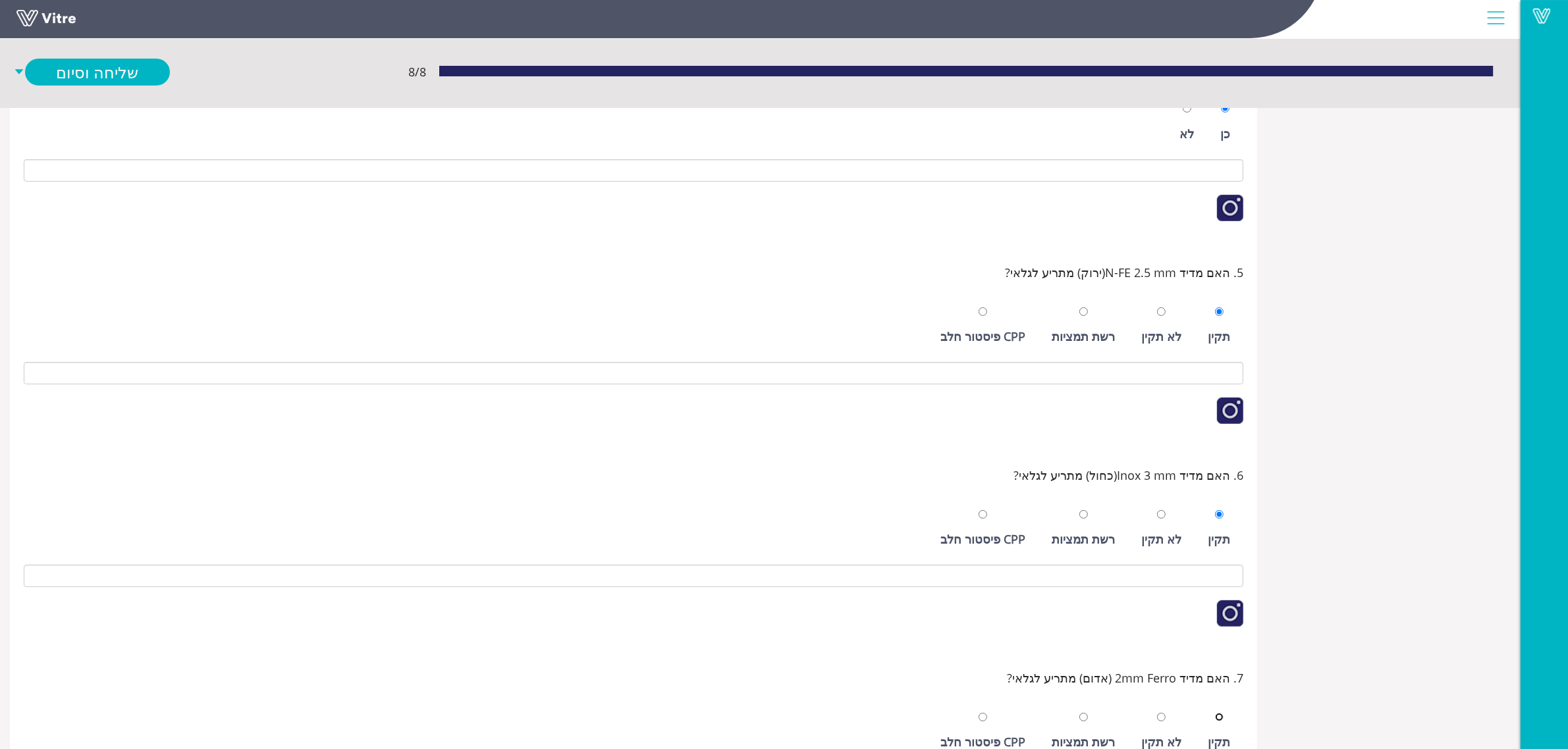
click at [1215, 713] on input "radio" at bounding box center [1219, 717] width 8 height 8
radio input "true"
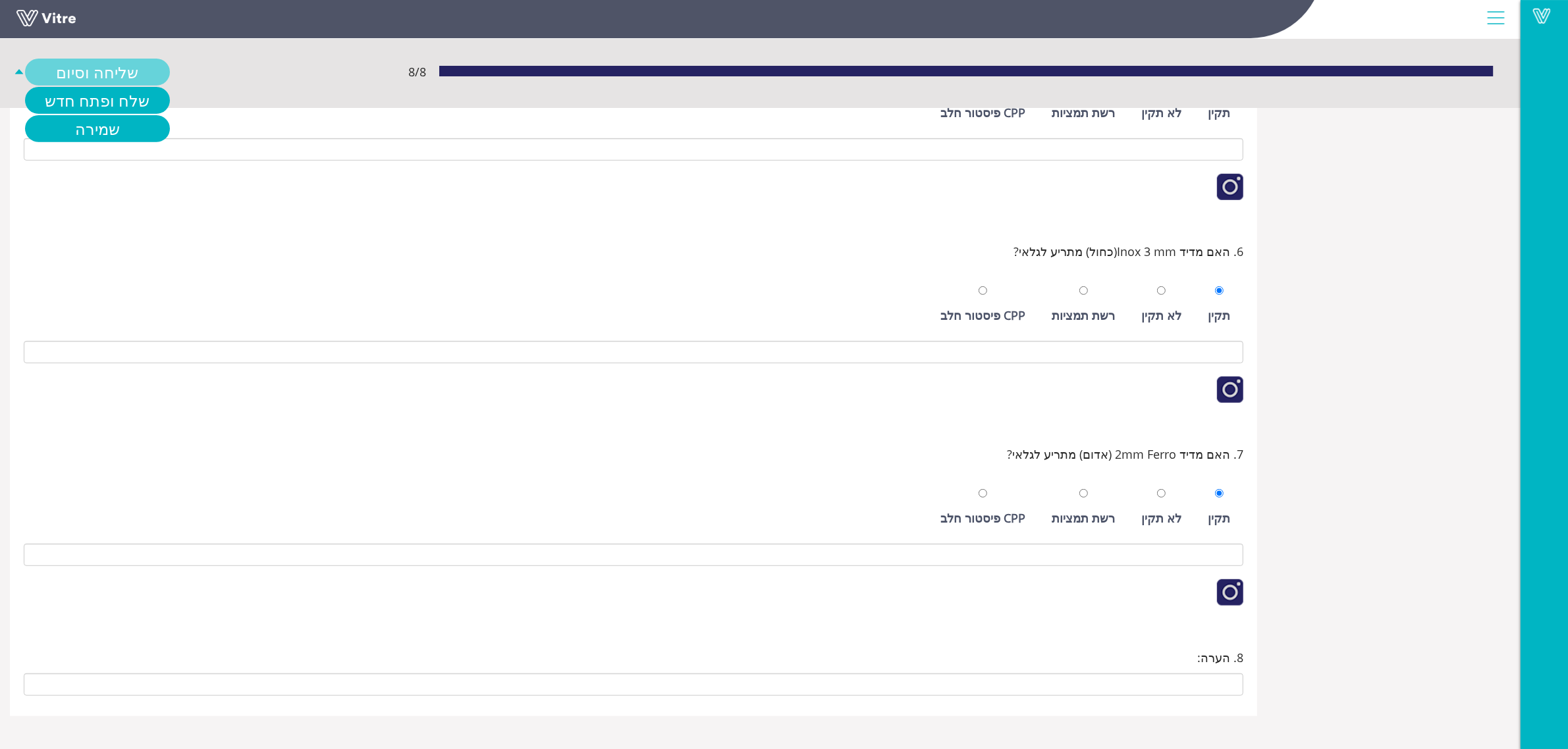
click at [111, 73] on link "שליחה וסיום" at bounding box center [97, 72] width 145 height 27
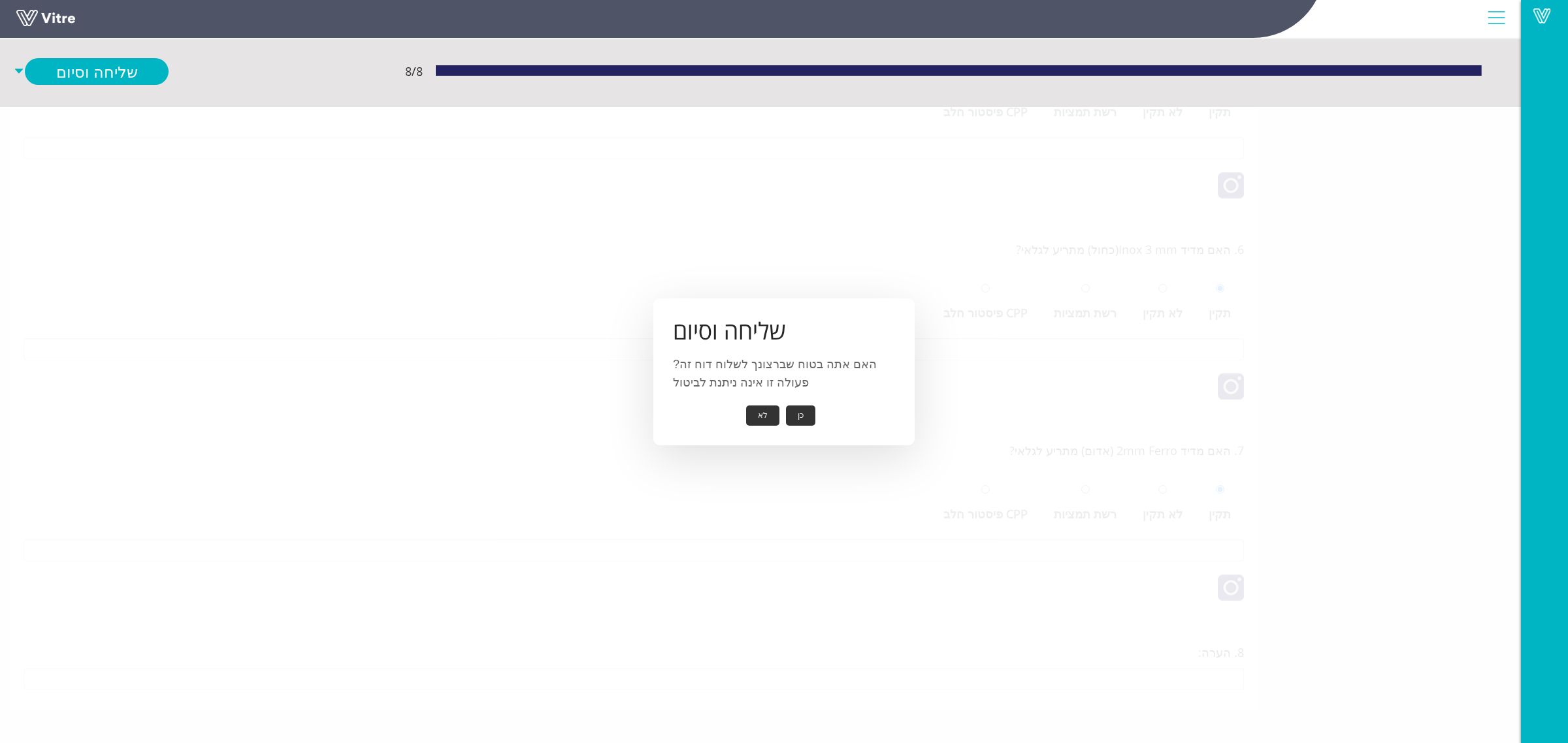
click at [804, 418] on button "כן" at bounding box center [800, 415] width 29 height 20
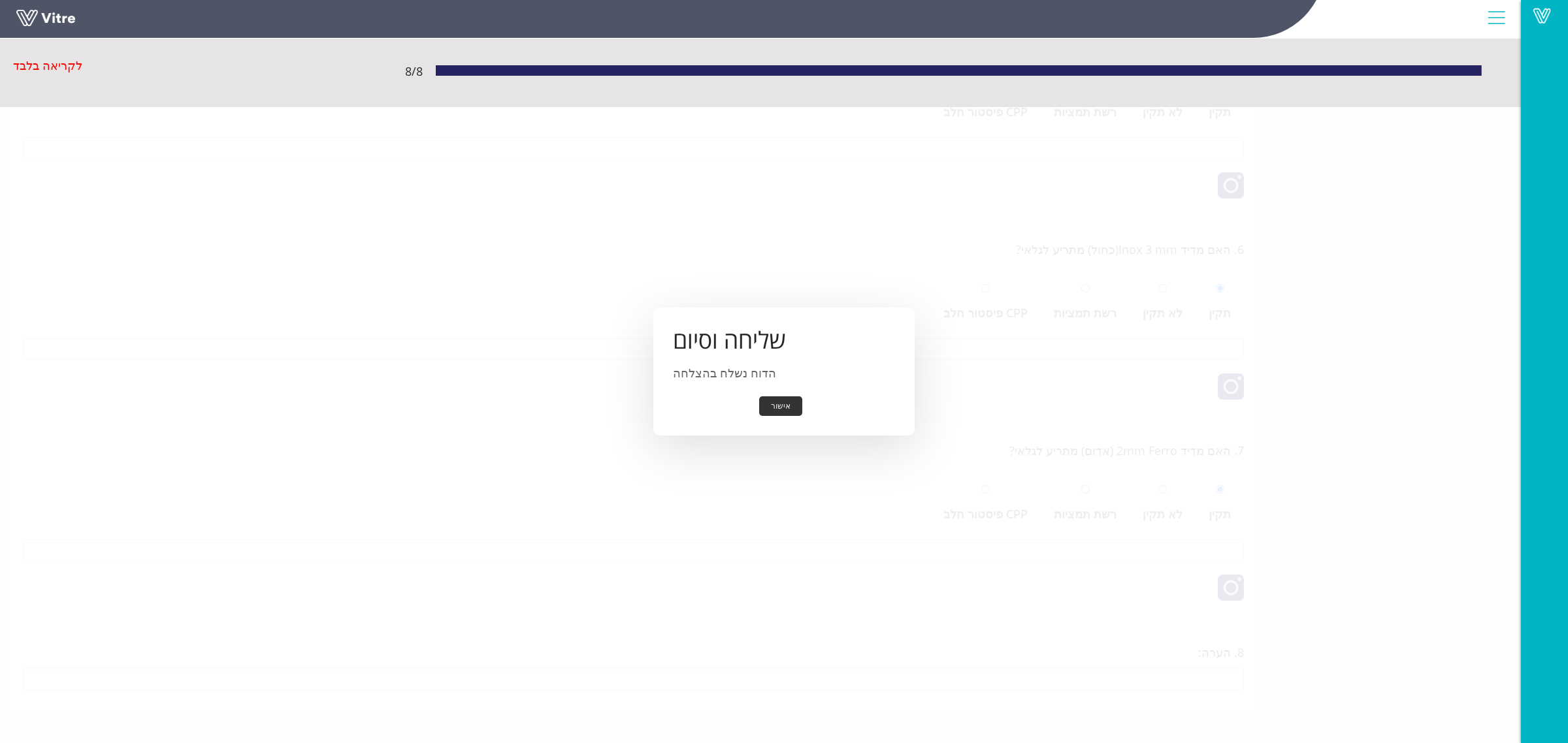
click at [794, 408] on button "אישור" at bounding box center [781, 406] width 43 height 20
